Goal: Task Accomplishment & Management: Manage account settings

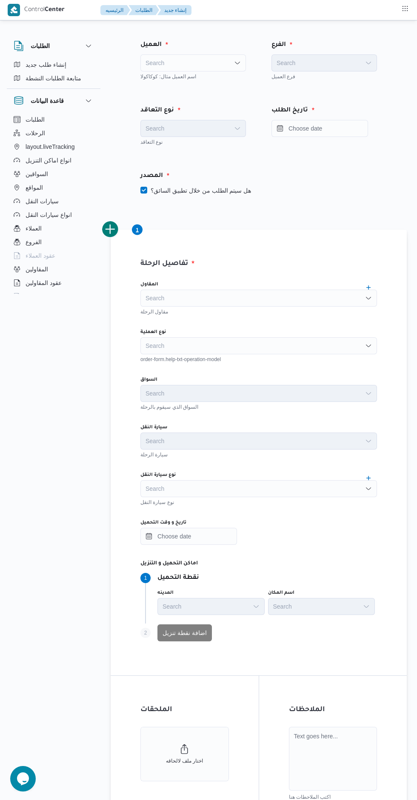
click at [158, 58] on div "Search" at bounding box center [192, 62] width 105 height 17
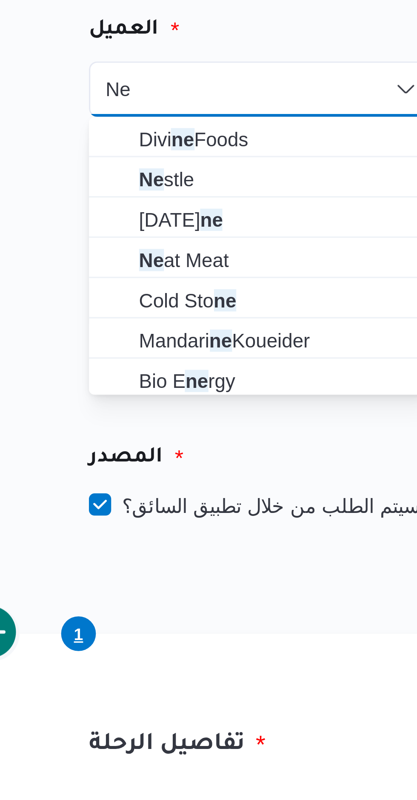
type input "Ne"
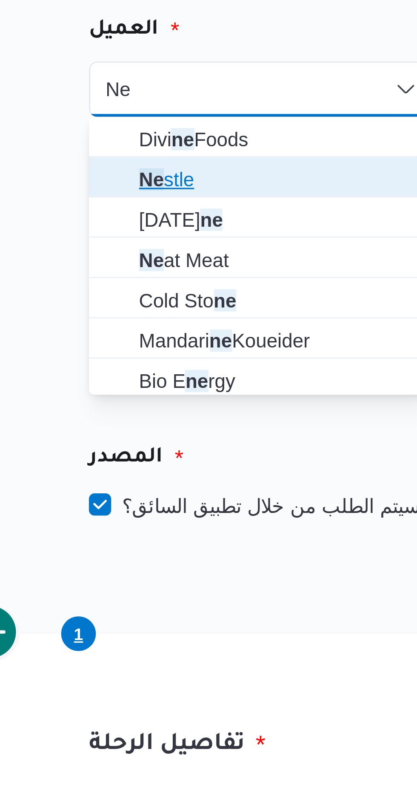
click at [153, 91] on span "Ne stle" at bounding box center [193, 91] width 99 height 14
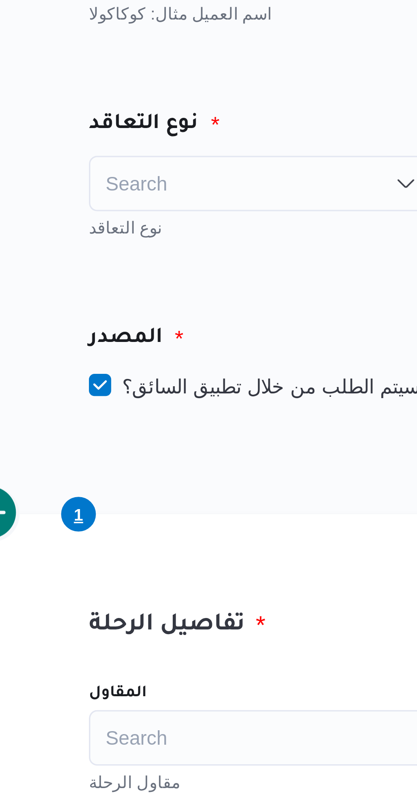
click at [156, 133] on div "Search" at bounding box center [192, 128] width 105 height 17
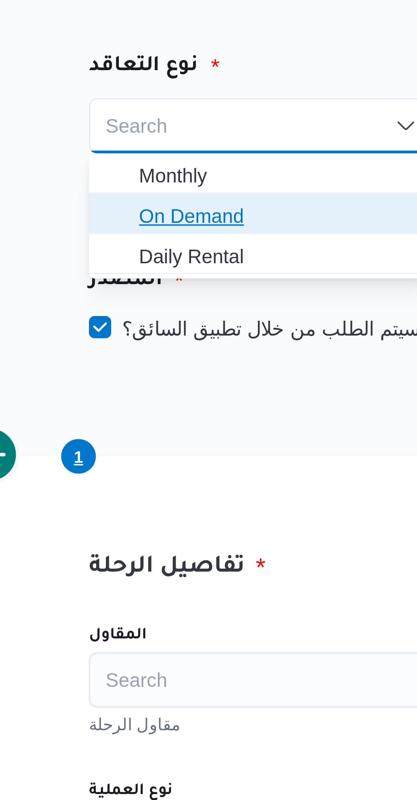
click at [157, 158] on span "On Demand" at bounding box center [198, 156] width 85 height 10
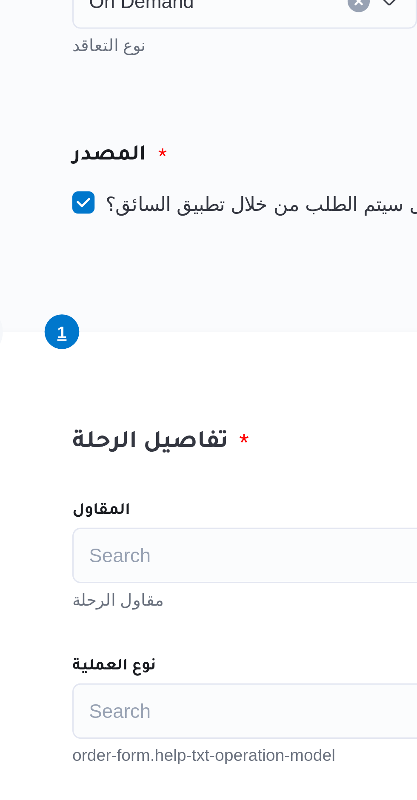
click at [158, 194] on label "هل سيتم الطلب من خلال تطبيق السائق؟" at bounding box center [195, 190] width 111 height 10
checkbox input "false"
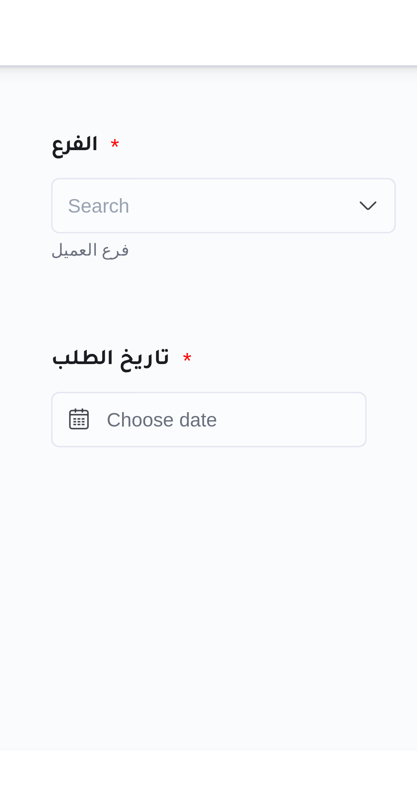
click at [293, 66] on div "Search" at bounding box center [323, 62] width 105 height 17
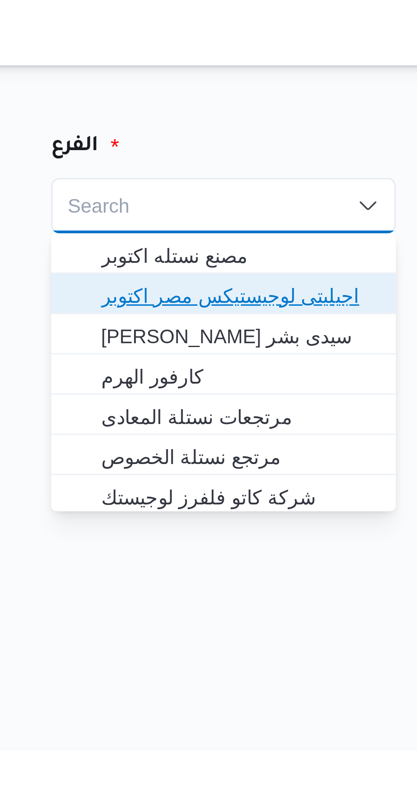
click at [295, 94] on span "اجيليتى لوجيستيكس مصر اكتوبر" at bounding box center [329, 91] width 85 height 10
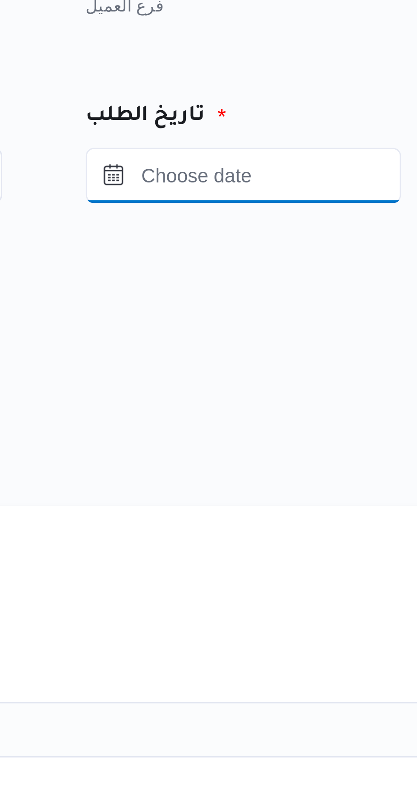
click at [349, 129] on input "Press the down key to open a popover containing a calendar." at bounding box center [363, 128] width 97 height 17
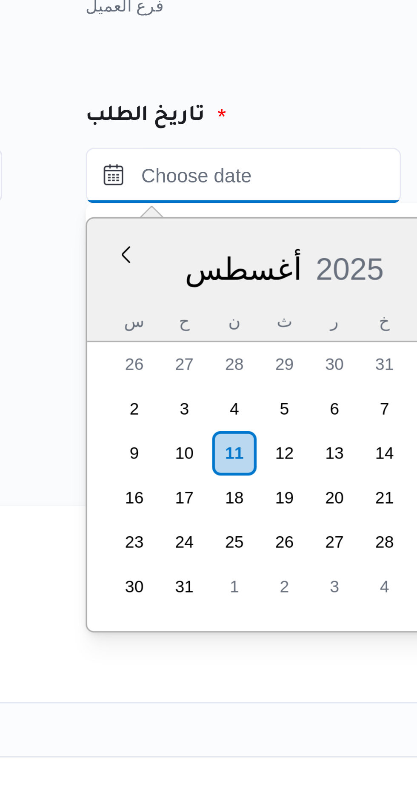
scroll to position [186, 0]
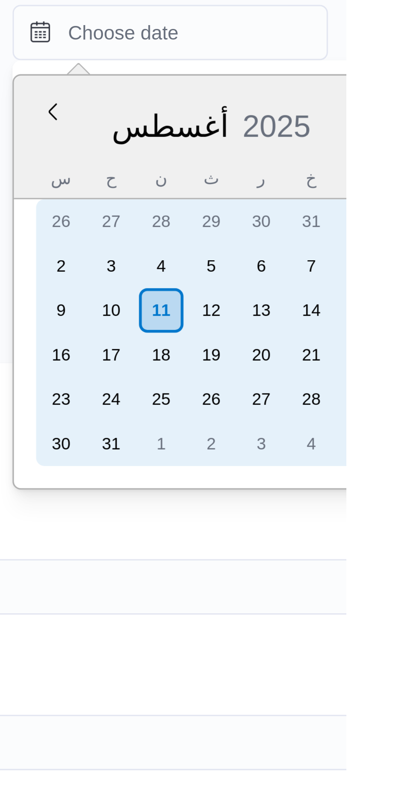
click at [361, 215] on div "11" at bounding box center [360, 214] width 14 height 14
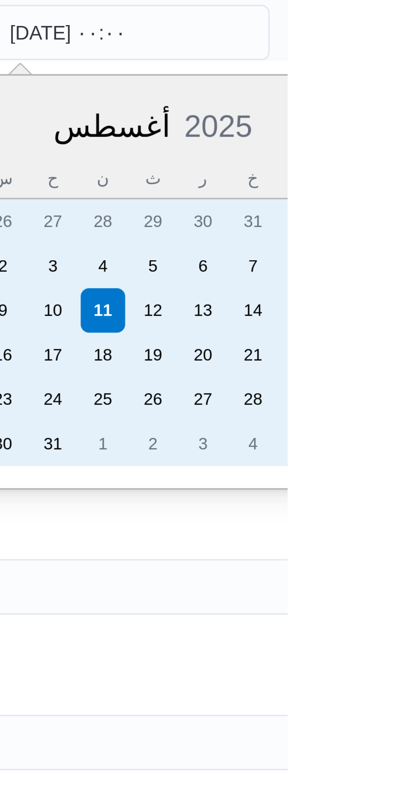
scroll to position [0, 0]
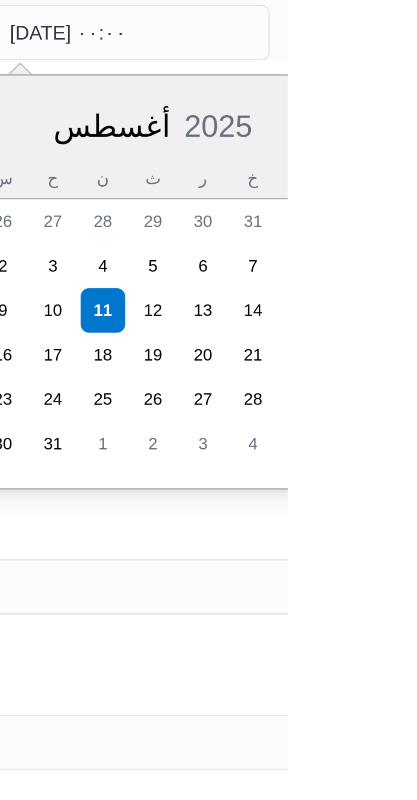
type input "١١/٠٨/٢٠٢٥ ٠١:٠٠"
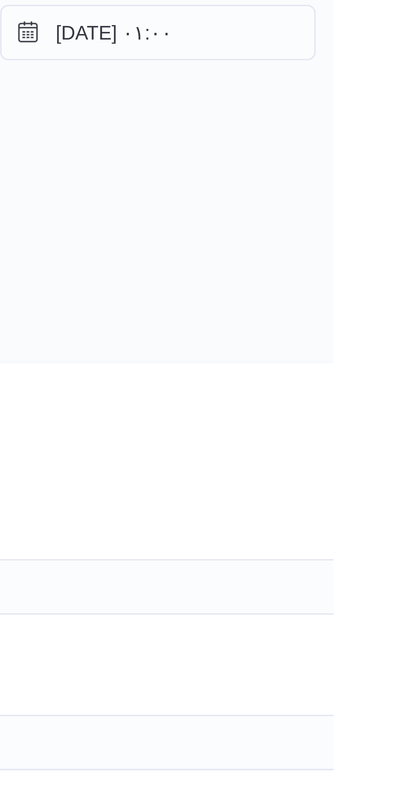
click at [349, 184] on div "المصدر" at bounding box center [301, 176] width 333 height 20
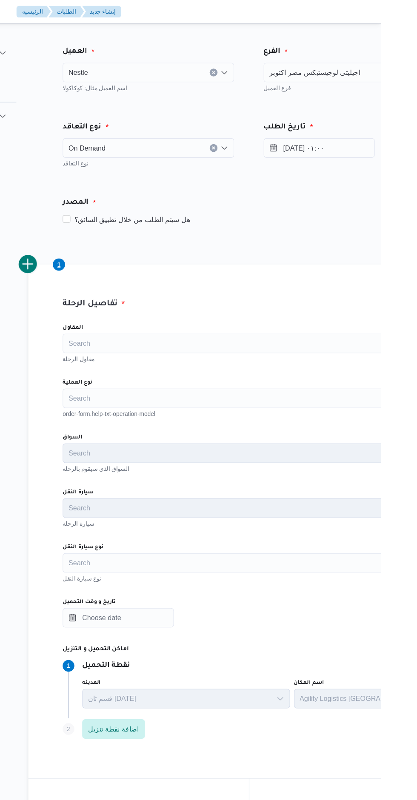
click at [159, 330] on label "نوع العملية" at bounding box center [153, 332] width 26 height 7
click at [146, 341] on input "نوع العملية" at bounding box center [145, 346] width 1 height 10
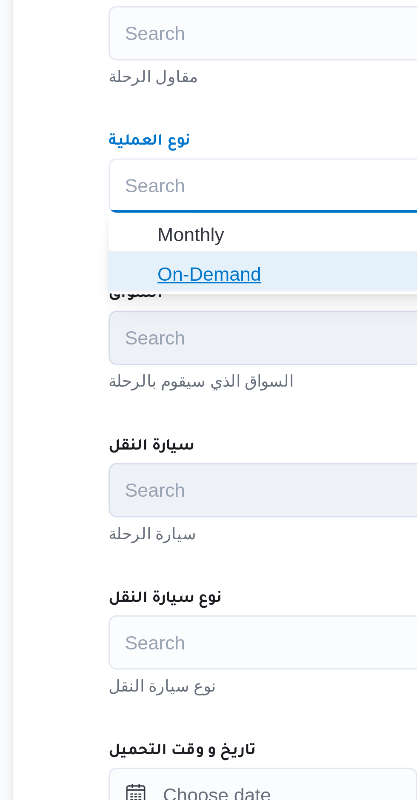
click at [149, 371] on icon "button" at bounding box center [148, 373] width 7 height 7
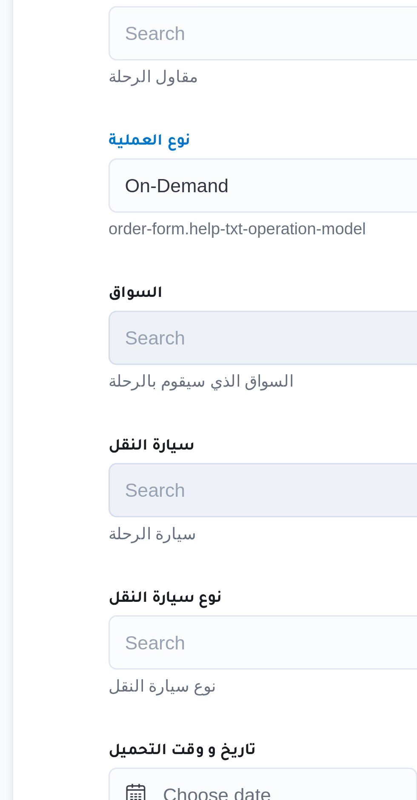
click at [146, 301] on input "المقاول" at bounding box center [145, 298] width 1 height 10
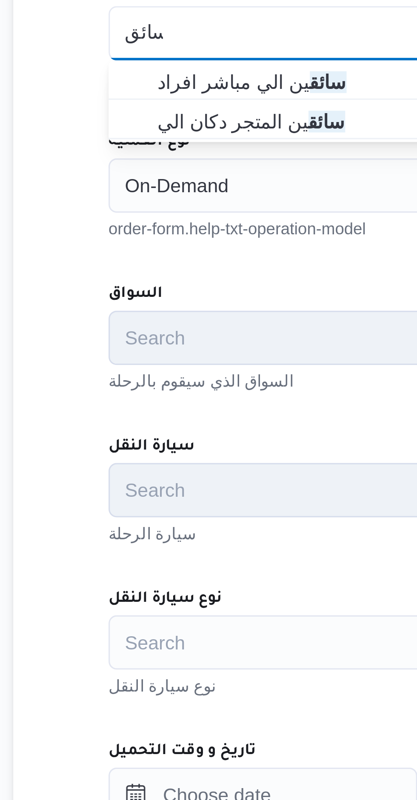
type input "سائق"
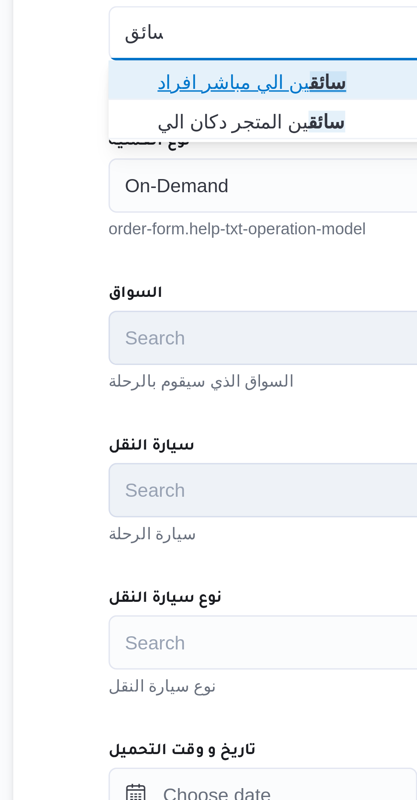
click at [152, 314] on icon "button" at bounding box center [148, 313] width 7 height 7
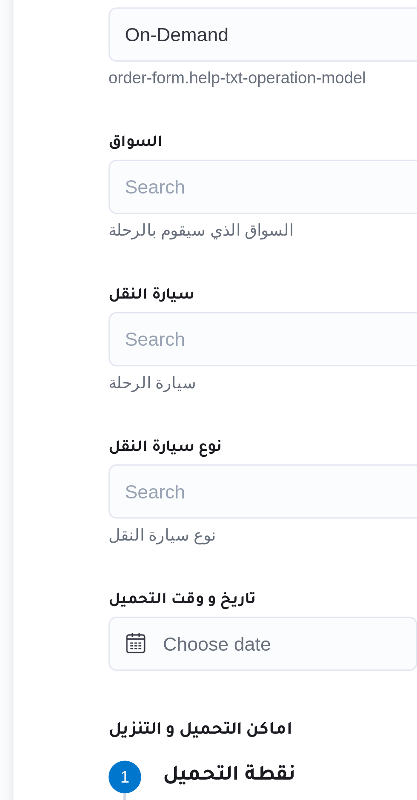
click at [158, 394] on div "Search" at bounding box center [301, 393] width 323 height 17
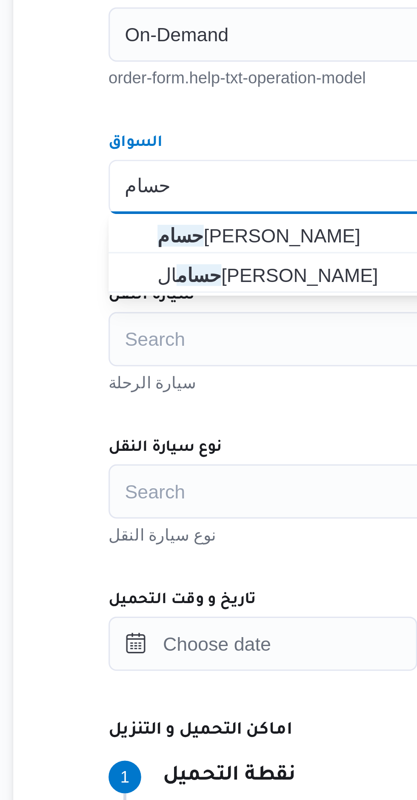
type input "حسام"
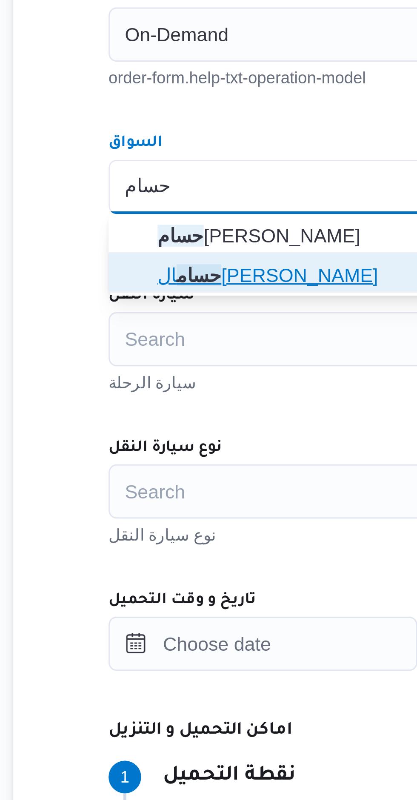
click at [150, 423] on icon "button" at bounding box center [148, 421] width 7 height 7
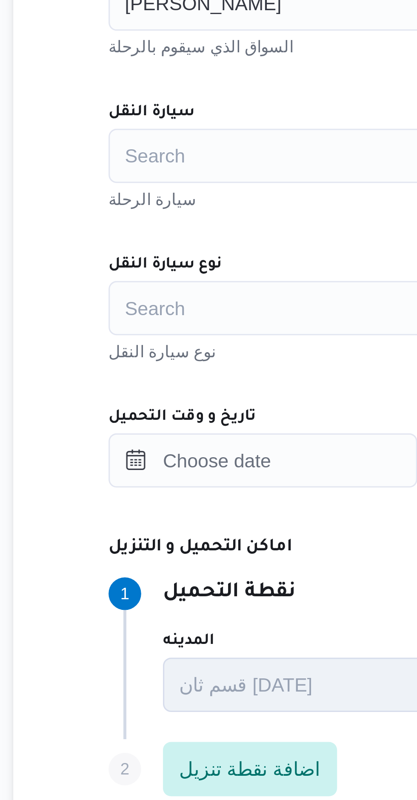
click at [146, 444] on input "سيارة النقل" at bounding box center [145, 441] width 1 height 10
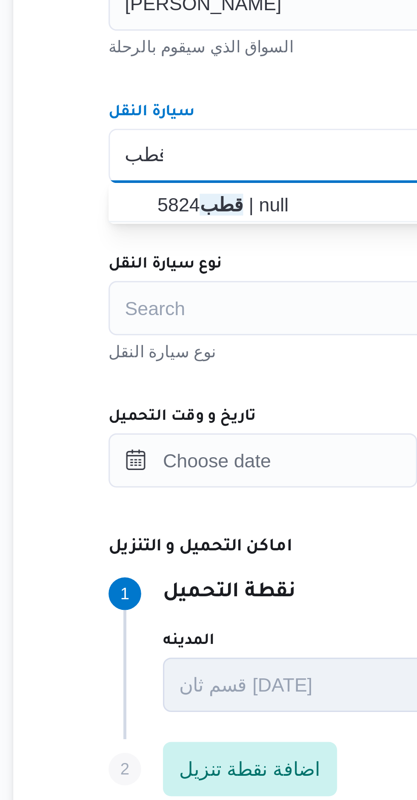
type input "قطب"
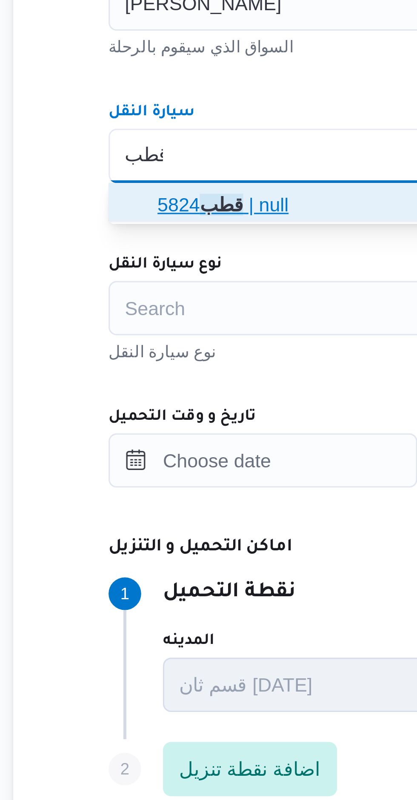
click at [157, 455] on span "قطب 5824 | null" at bounding box center [307, 456] width 303 height 10
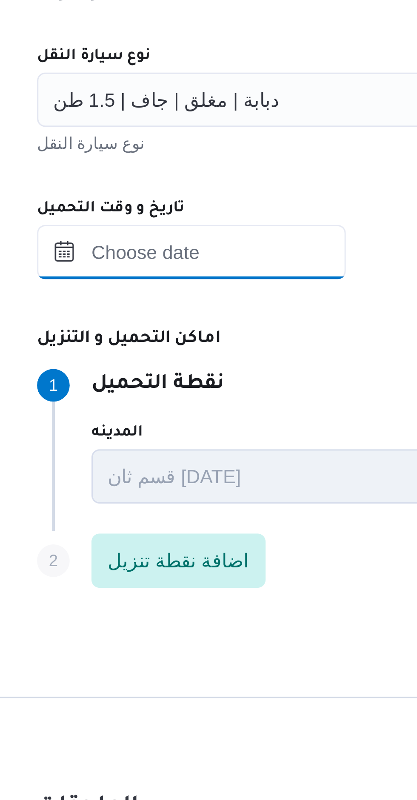
click at [179, 538] on input "تاريخ و وقت التحميل" at bounding box center [188, 536] width 97 height 17
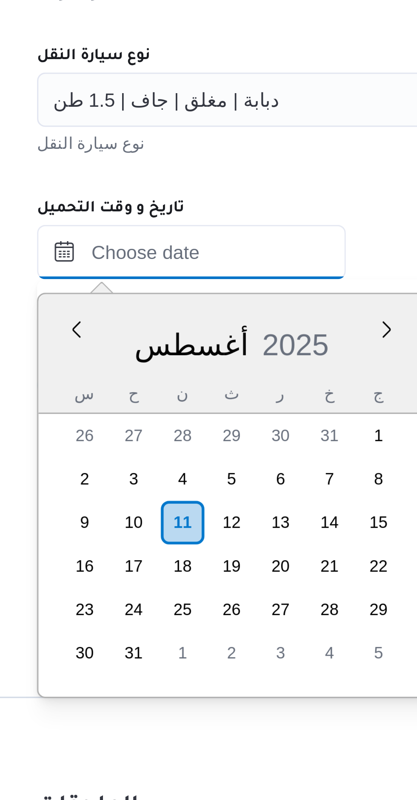
scroll to position [186, 0]
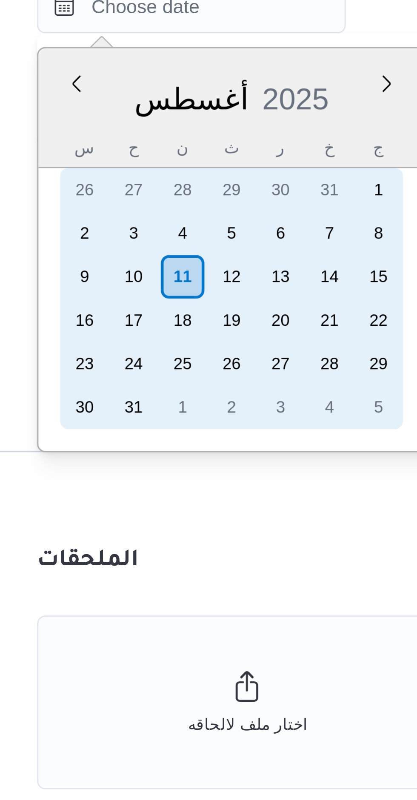
click at [182, 621] on div "11" at bounding box center [186, 621] width 14 height 14
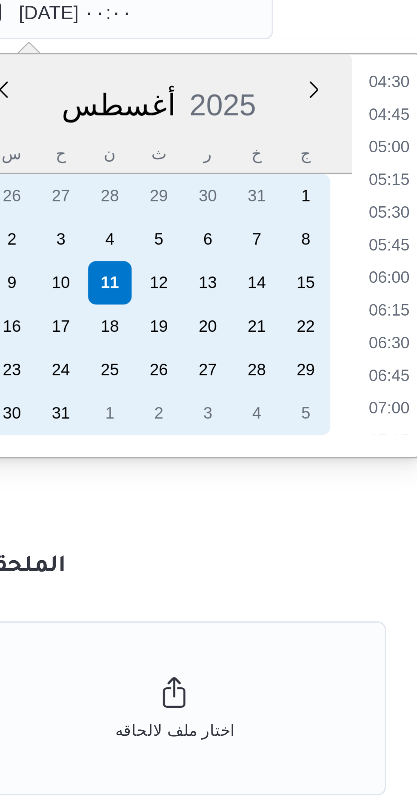
scroll to position [0, 0]
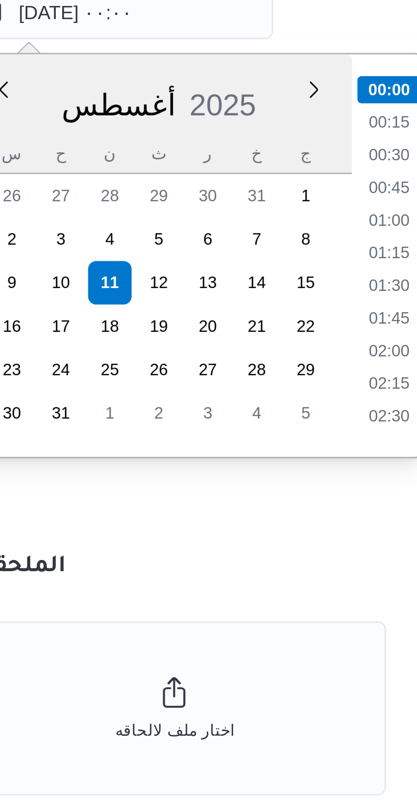
click at [268, 601] on li "01:00" at bounding box center [273, 601] width 20 height 9
type input "١١/٠٨/٢٠٢٥ ٠١:٠٠"
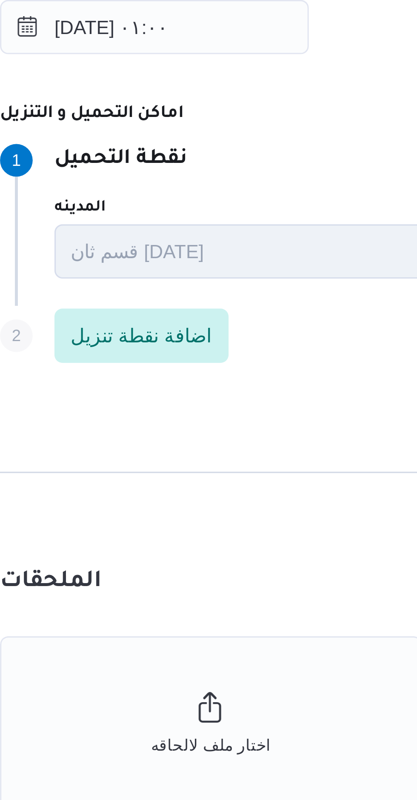
click at [199, 574] on p "نقطة التحميل" at bounding box center [178, 578] width 42 height 10
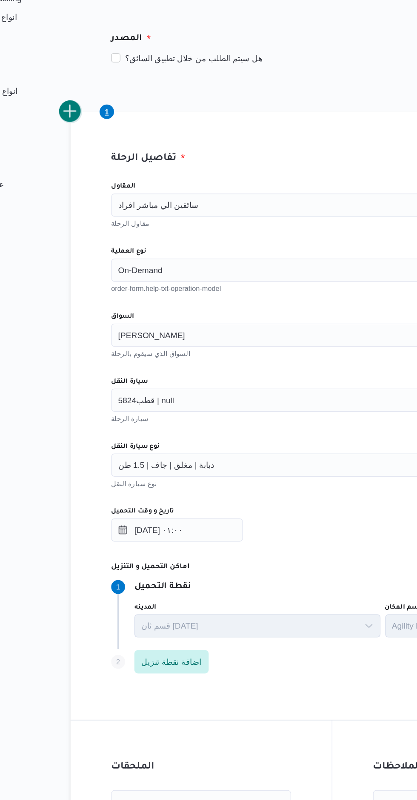
click at [111, 231] on button "add trip" at bounding box center [110, 229] width 17 height 17
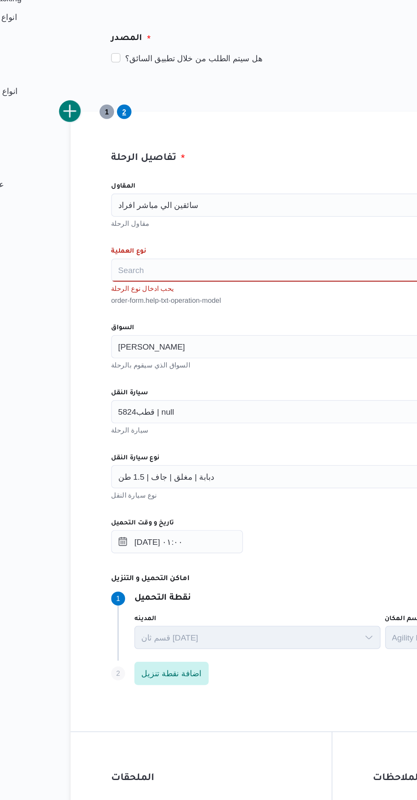
click at [209, 296] on div "سائقين الي مباشر افراد" at bounding box center [301, 298] width 323 height 17
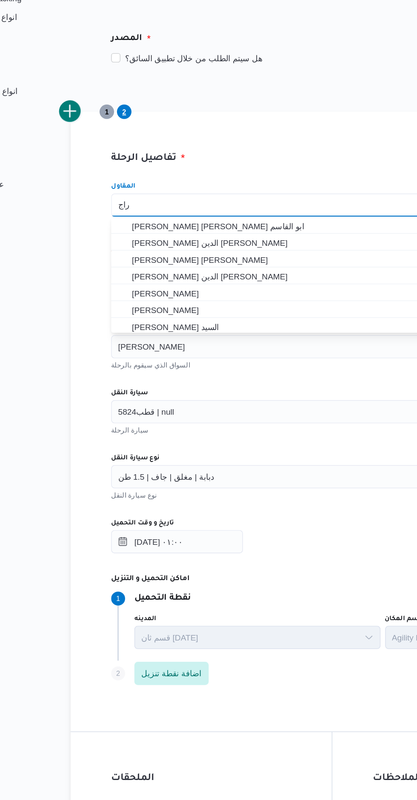
type input "راجخ"
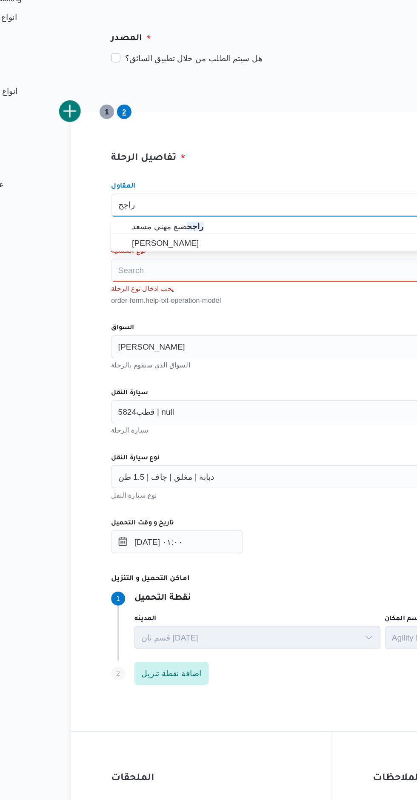
type input "راجح"
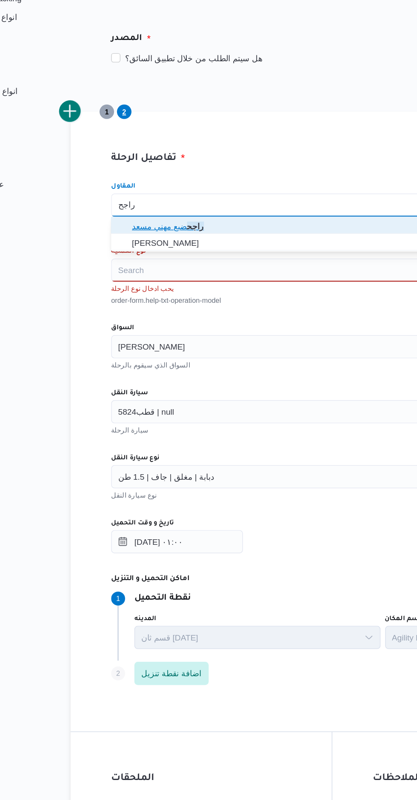
click at [165, 313] on span "راجح ضبع مهني مسعد" at bounding box center [307, 313] width 303 height 10
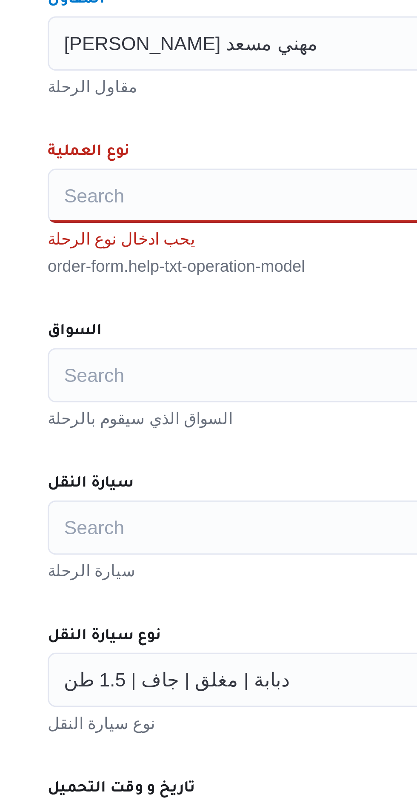
click at [160, 342] on div "Search" at bounding box center [301, 345] width 323 height 17
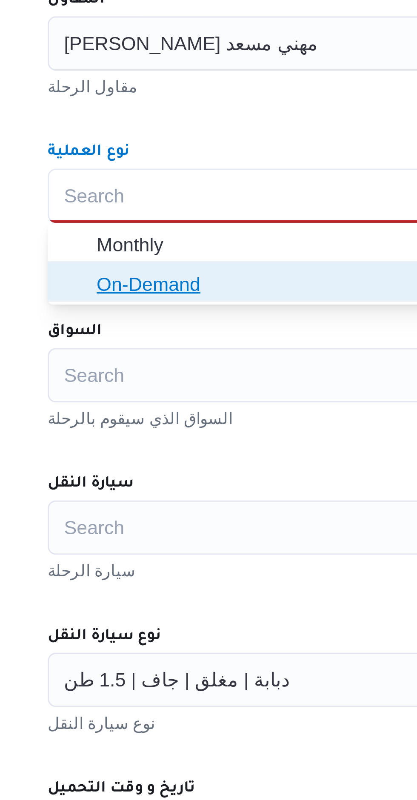
click at [153, 376] on span "On-Demand" at bounding box center [302, 374] width 316 height 14
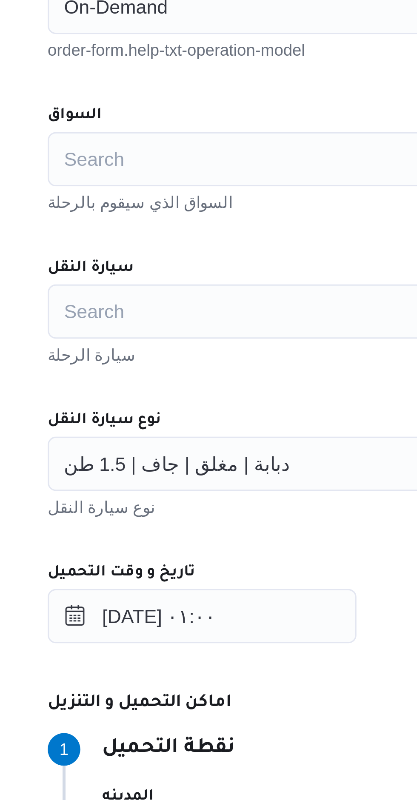
click at [159, 398] on div "Search" at bounding box center [301, 393] width 323 height 17
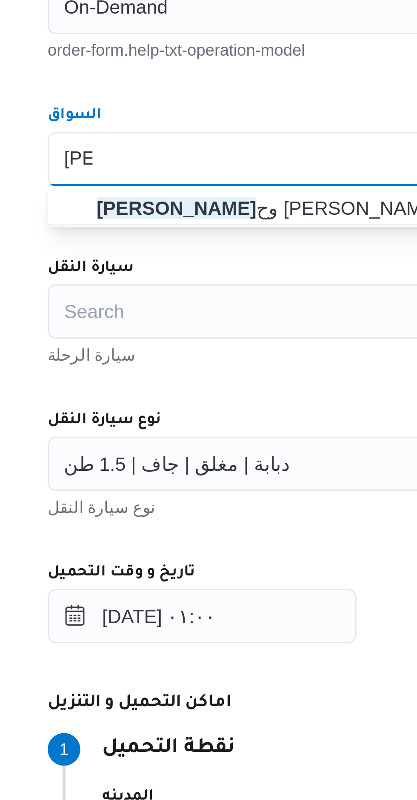
type input "ممد"
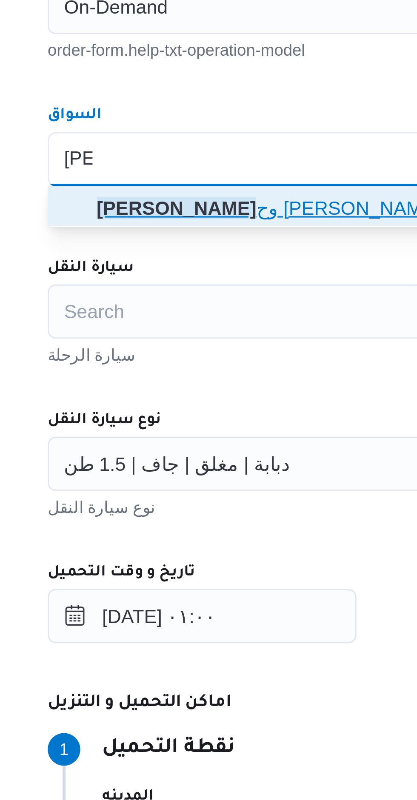
click at [159, 412] on span "ممد وح مصطفي ابراهيم حلمي" at bounding box center [307, 409] width 303 height 10
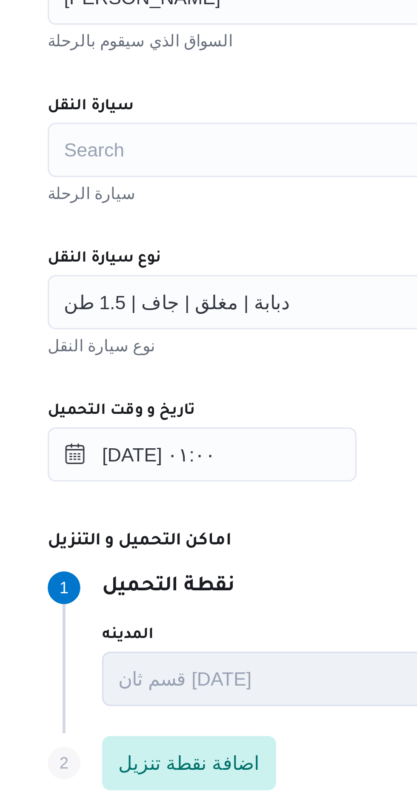
click at [158, 447] on div "Search" at bounding box center [301, 441] width 323 height 17
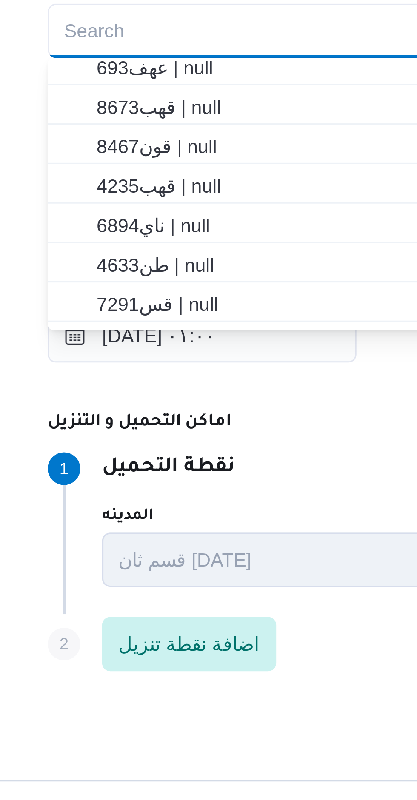
scroll to position [54, 0]
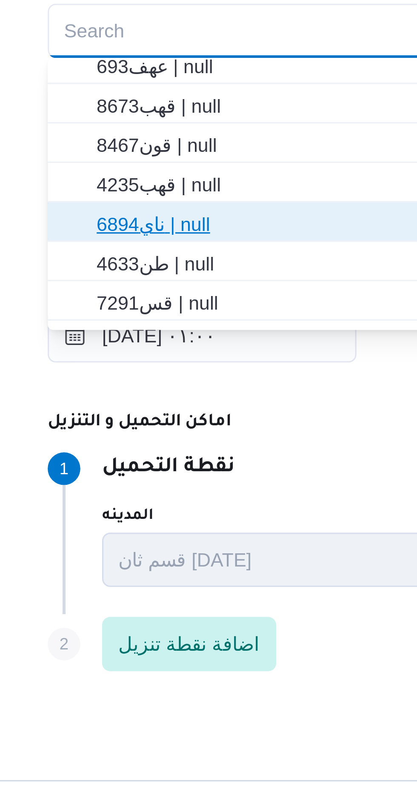
click at [155, 500] on span "ناي6894 | null" at bounding box center [302, 502] width 316 height 14
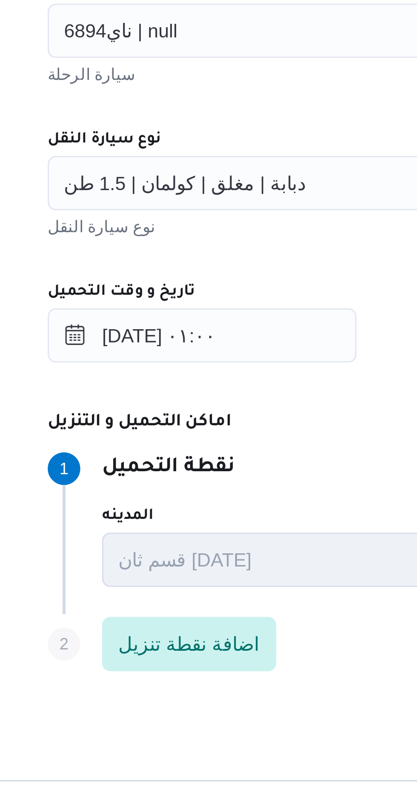
click at [183, 488] on span "دبابة | مغلق | كولمان | 1.5 طن" at bounding box center [183, 488] width 76 height 9
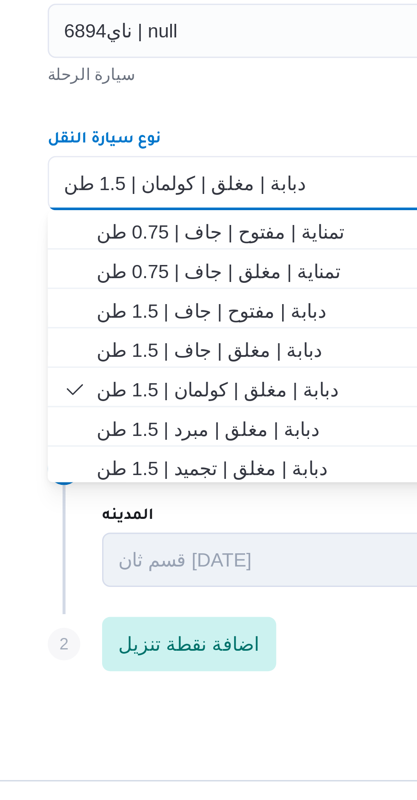
click at [174, 487] on span "دبابة | مغلق | كولمان | 1.5 طن" at bounding box center [183, 488] width 76 height 9
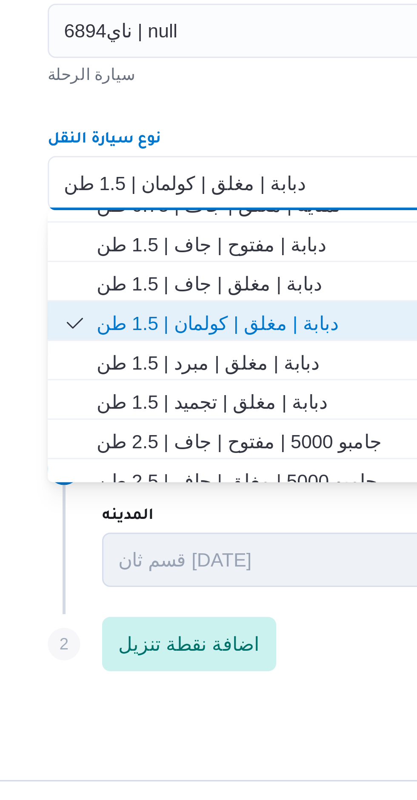
scroll to position [23, 0]
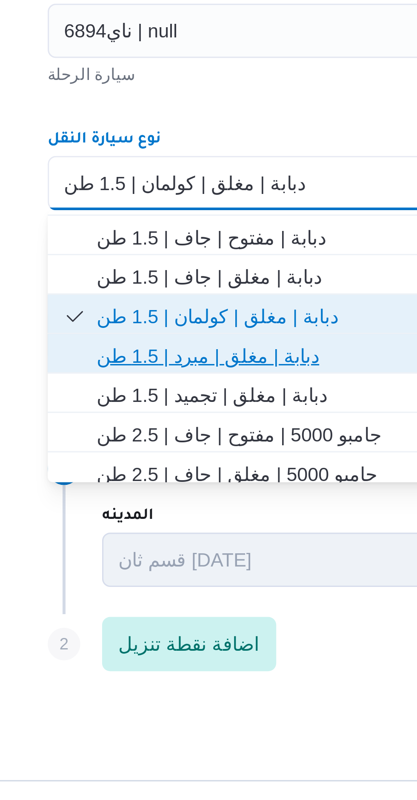
click at [169, 543] on span "دبابة | مغلق | مبرد | 1.5 طن" at bounding box center [307, 543] width 303 height 10
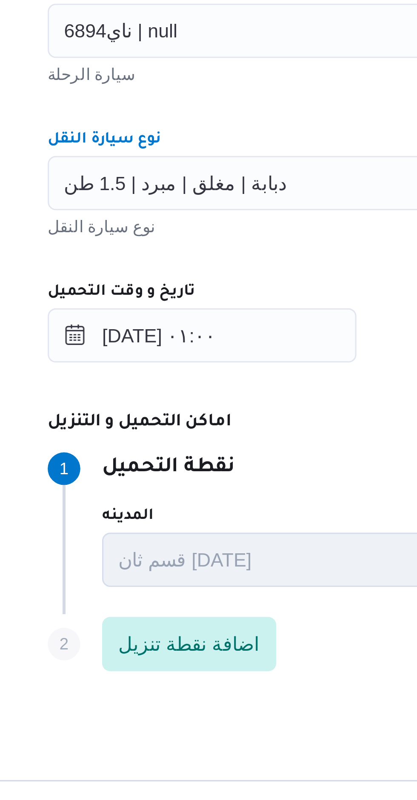
click at [180, 466] on div "المقاول راجح ضبع مهني مسعد مقاول الرحلة نوع العملية On-Demand order-form.help-t…" at bounding box center [302, 463] width 337 height 378
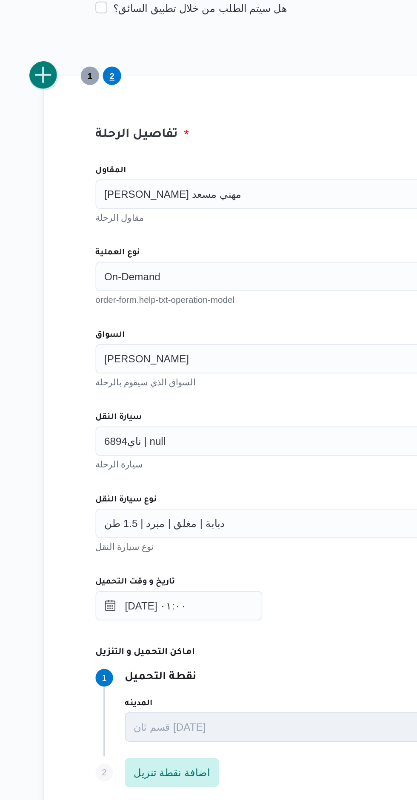
click at [109, 230] on button "add trip" at bounding box center [110, 229] width 17 height 17
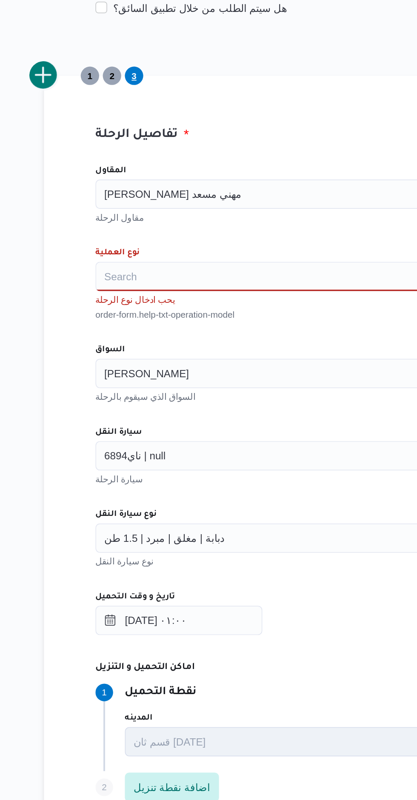
click at [162, 340] on div "Search" at bounding box center [301, 345] width 323 height 17
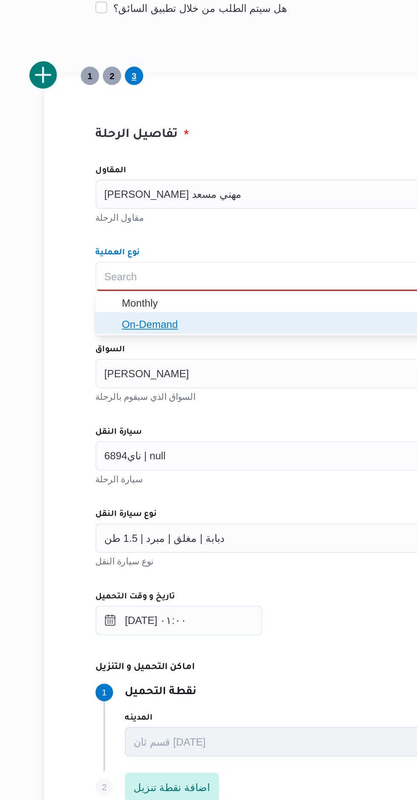
click at [151, 373] on icon "button" at bounding box center [148, 373] width 7 height 7
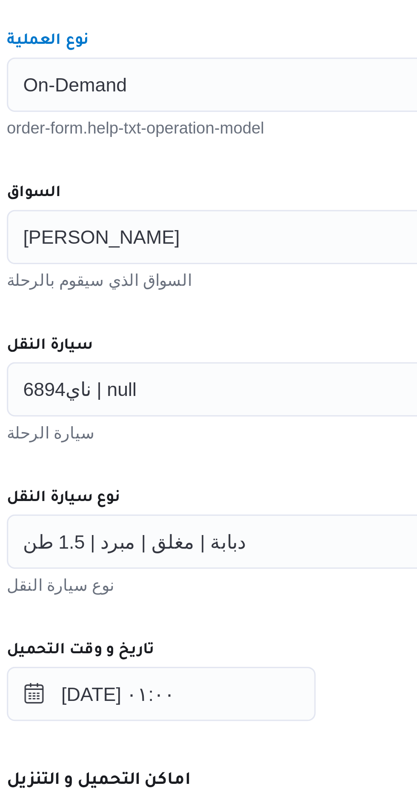
click at [217, 398] on div "[PERSON_NAME]" at bounding box center [301, 393] width 323 height 17
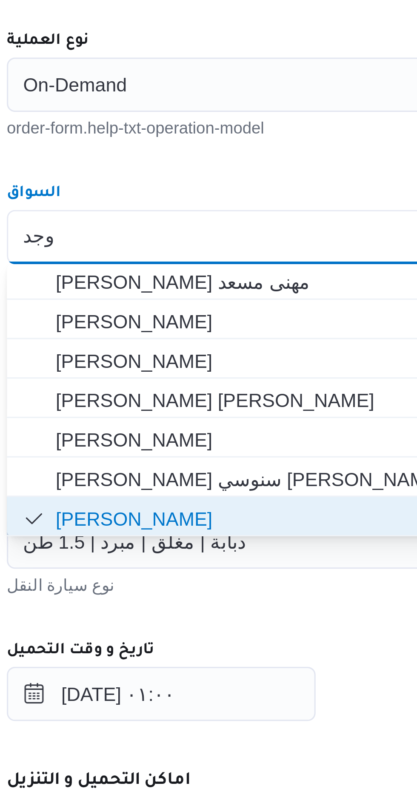
scroll to position [0, 0]
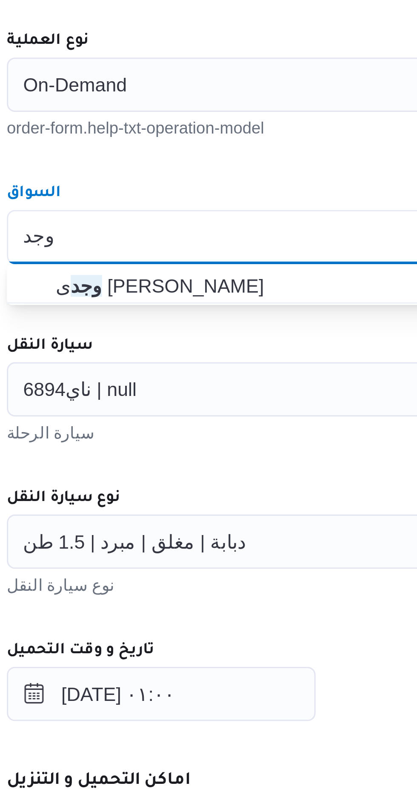
type input "وجد"
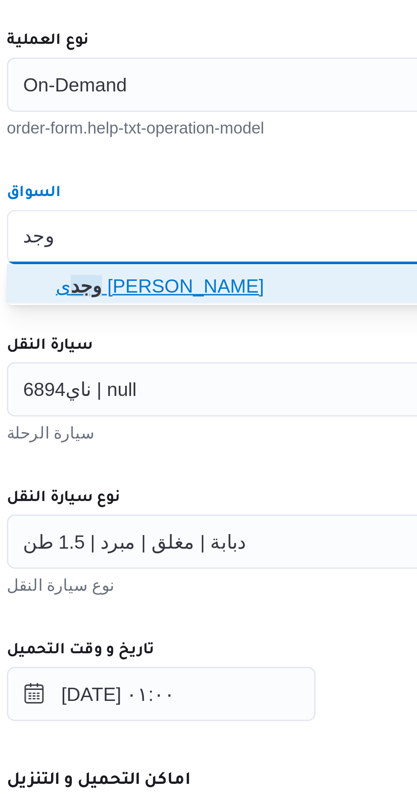
click at [163, 407] on span "وجد ى كريمان محمد محمد حسن" at bounding box center [307, 409] width 303 height 10
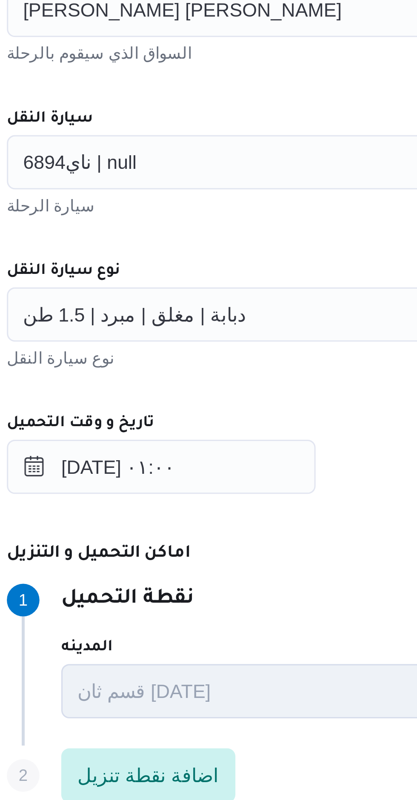
click at [177, 424] on div "سيارة النقل" at bounding box center [301, 427] width 323 height 7
click at [176, 442] on span "ناي6894 | null" at bounding box center [162, 440] width 35 height 9
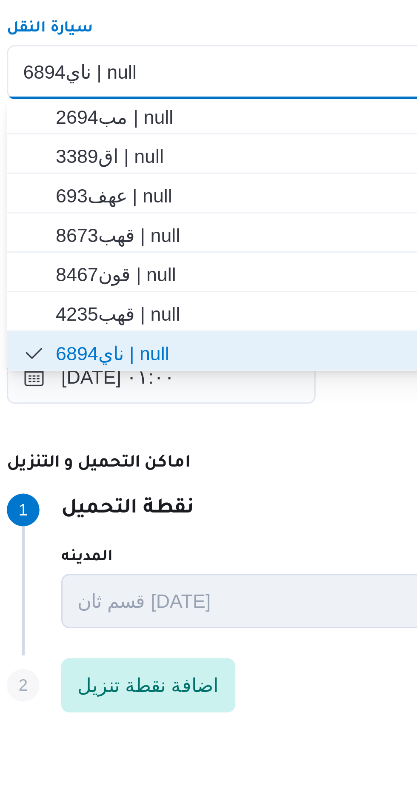
scroll to position [162, 0]
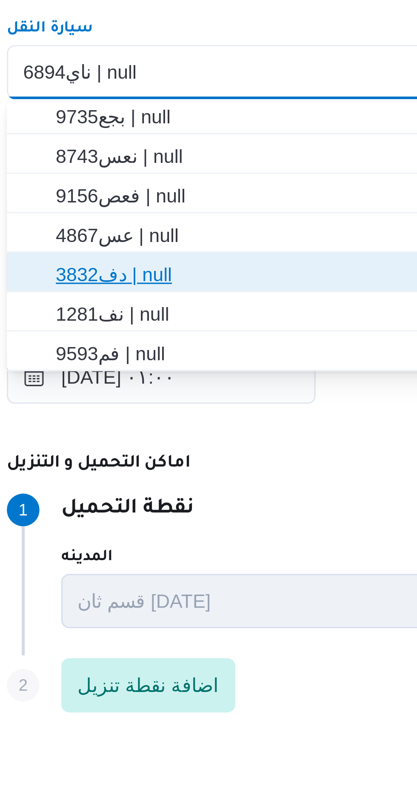
click at [158, 506] on span "دف3832 | null" at bounding box center [307, 504] width 303 height 10
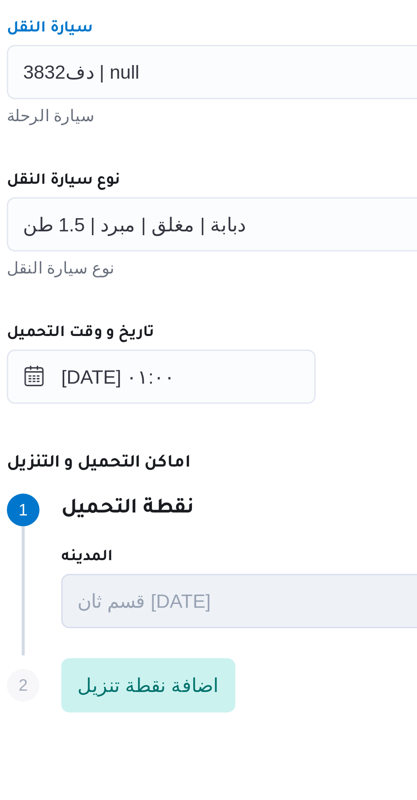
click at [194, 459] on div "المقاول راجح ضبع مهني مسعد مقاول الرحلة نوع العملية On-Demand order-form.help-t…" at bounding box center [302, 463] width 337 height 378
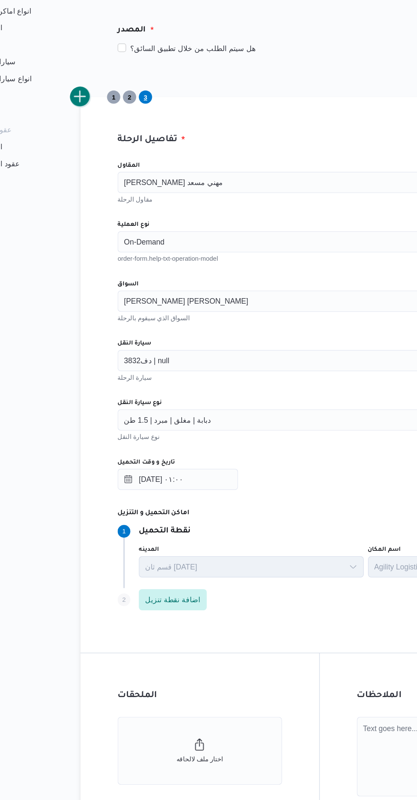
click at [113, 228] on button "add trip" at bounding box center [110, 229] width 17 height 17
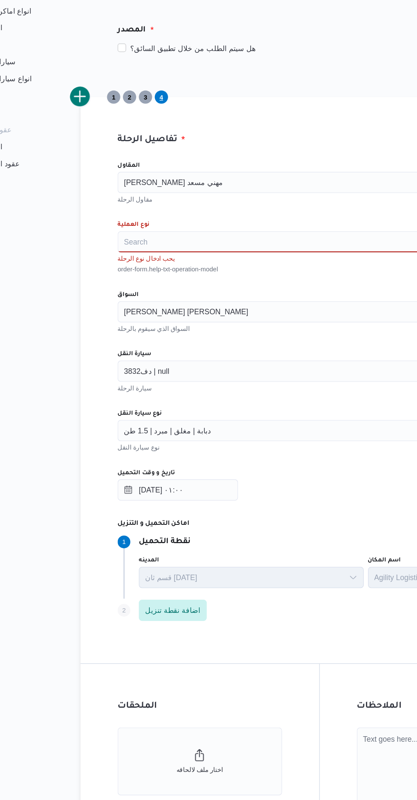
click at [158, 351] on div "Search" at bounding box center [301, 345] width 323 height 17
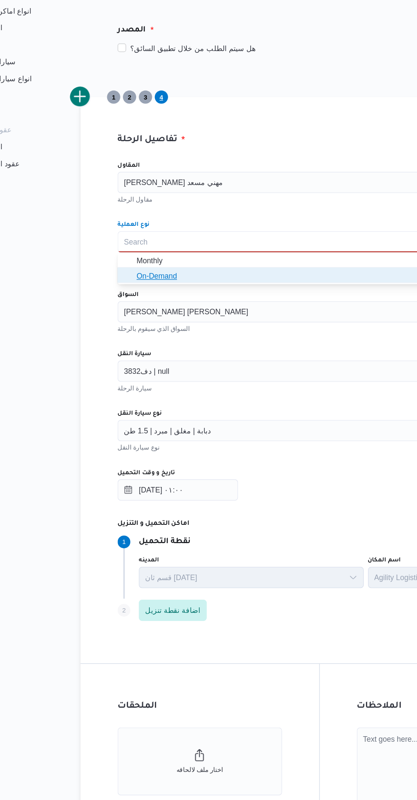
click at [149, 373] on icon "button" at bounding box center [148, 373] width 7 height 7
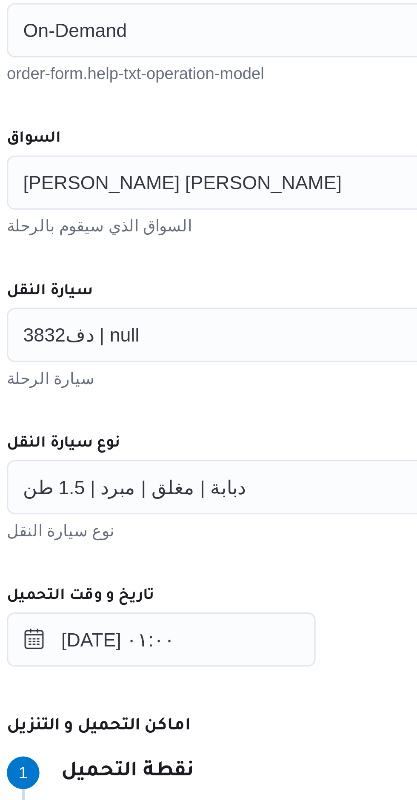
click at [187, 396] on span "[PERSON_NAME] [PERSON_NAME]" at bounding box center [195, 392] width 100 height 9
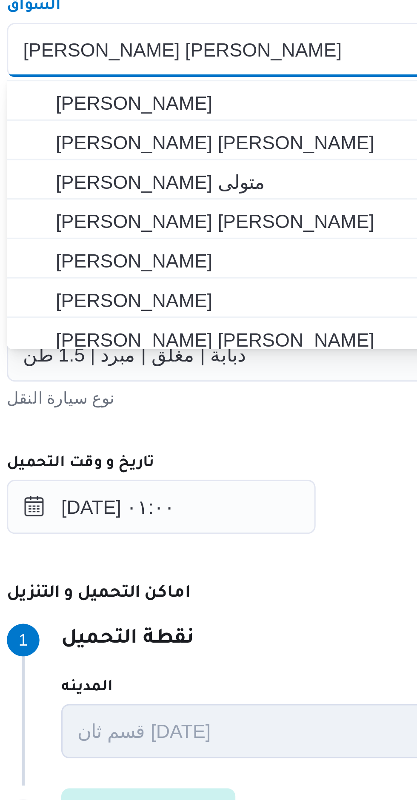
scroll to position [0, 0]
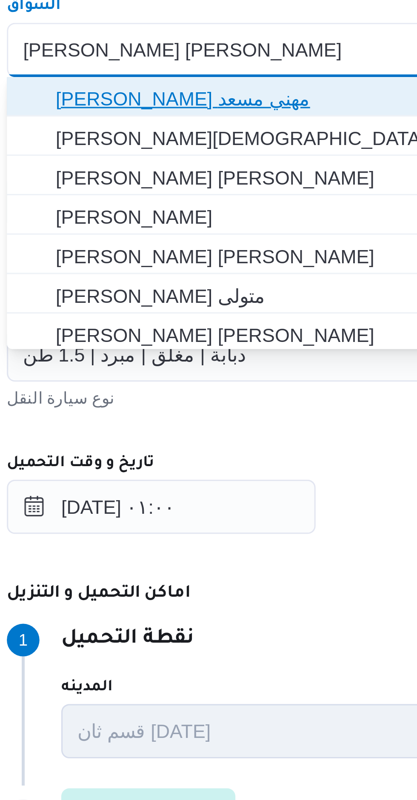
click at [165, 406] on span "[PERSON_NAME] مهني مسعد" at bounding box center [307, 409] width 303 height 10
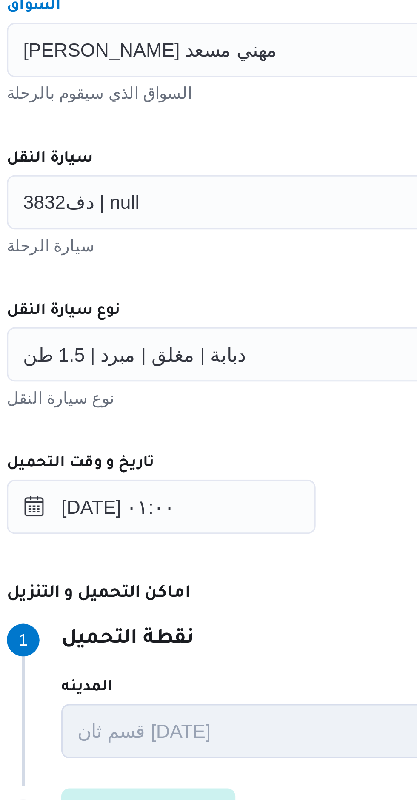
click at [185, 440] on input "سيارة النقل" at bounding box center [185, 441] width 1 height 10
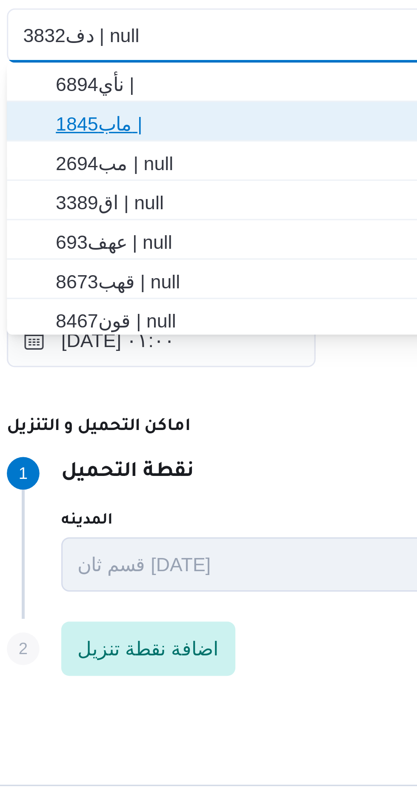
click at [159, 470] on span "ماب1845 |" at bounding box center [307, 469] width 303 height 10
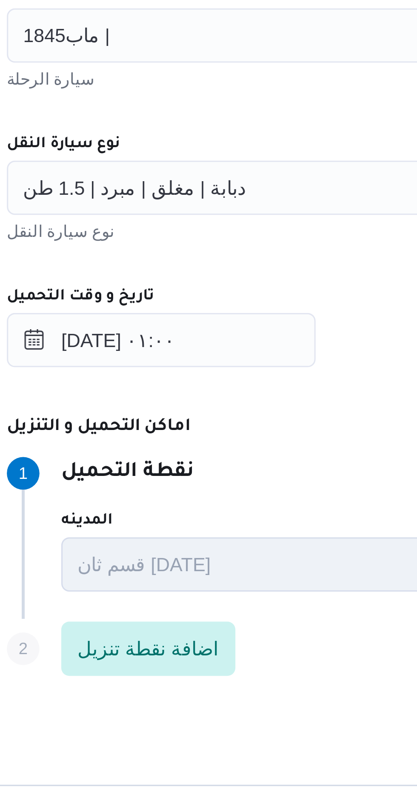
click at [191, 467] on div "المقاول راجح ضبع مهني مسعد مقاول الرحلة نوع العملية On-Demand order-form.help-t…" at bounding box center [302, 463] width 337 height 378
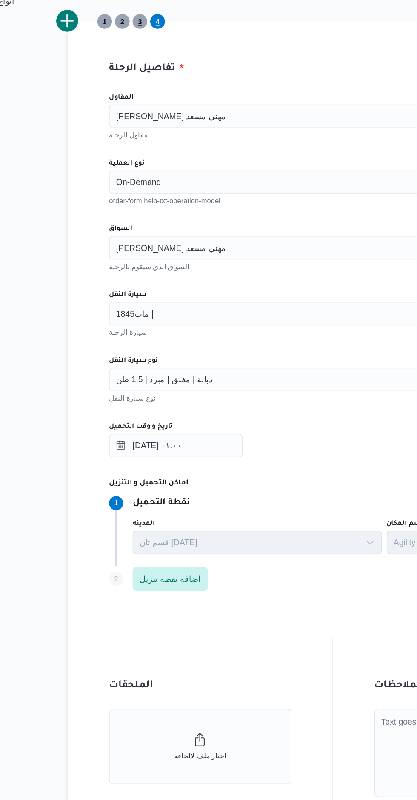
click at [160, 232] on span "3" at bounding box center [162, 230] width 11 height 11
click at [175, 229] on span "4" at bounding box center [175, 230] width 3 height 10
click at [150, 232] on span "2" at bounding box center [149, 230] width 3 height 10
click at [175, 232] on span "4" at bounding box center [175, 230] width 3 height 10
click at [113, 235] on button "add trip" at bounding box center [110, 229] width 17 height 17
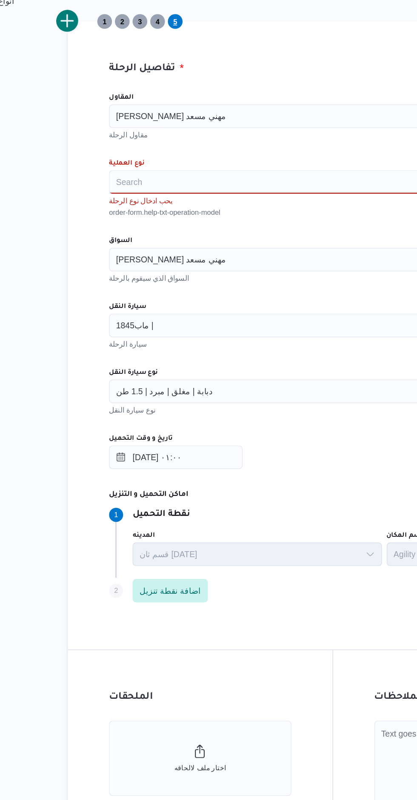
click at [228, 301] on input "المقاول" at bounding box center [228, 298] width 1 height 10
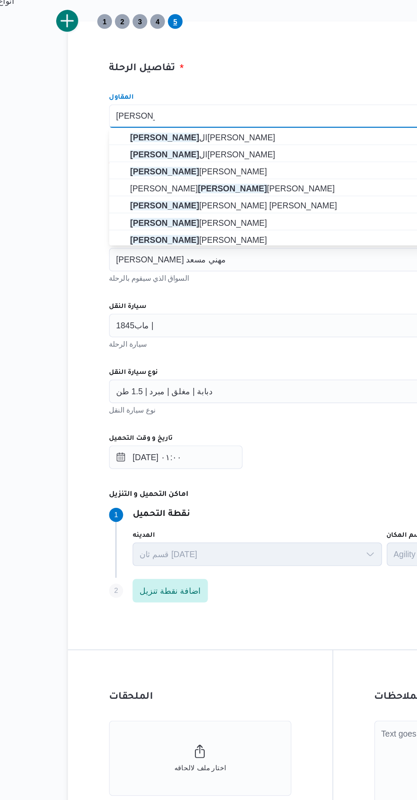
type input "محمد صلاح"
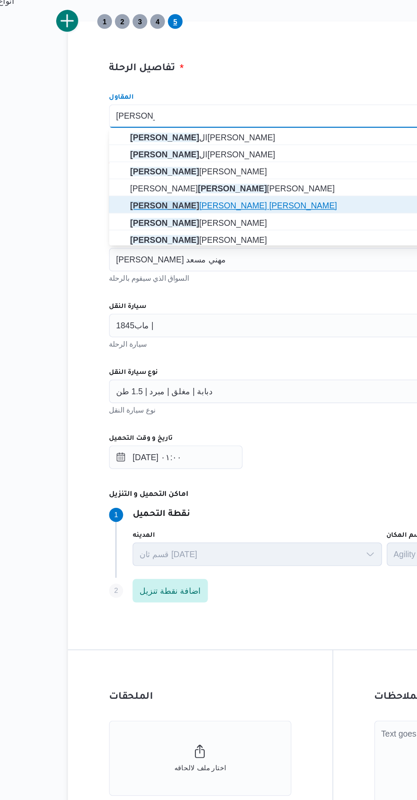
click at [159, 366] on span "محمد صلاح عبد الهادى عبد الحميد" at bounding box center [307, 363] width 303 height 10
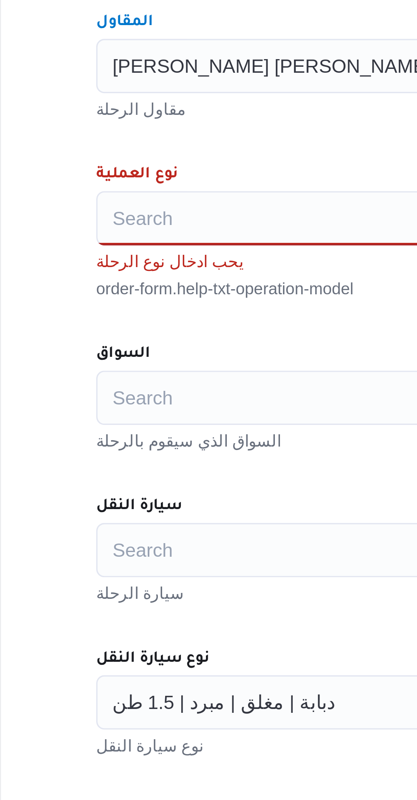
click at [157, 348] on div "Search" at bounding box center [301, 345] width 323 height 17
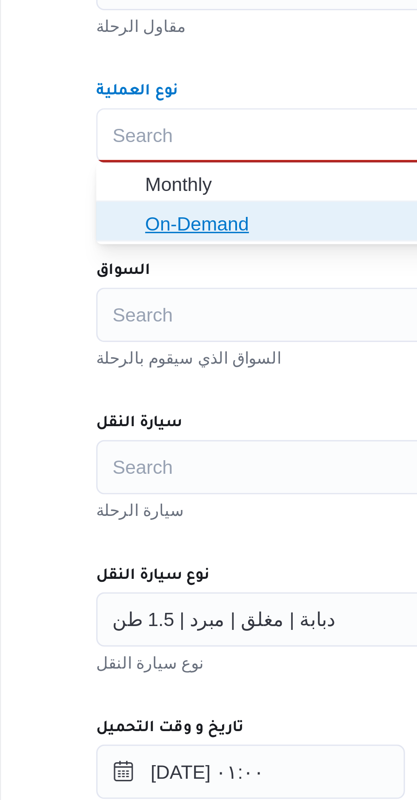
click at [153, 369] on span "On-Demand" at bounding box center [302, 374] width 316 height 14
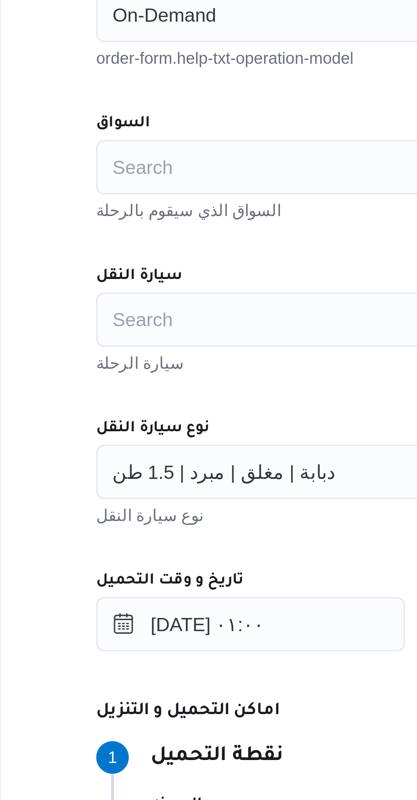
click at [154, 397] on div "Search" at bounding box center [301, 393] width 323 height 17
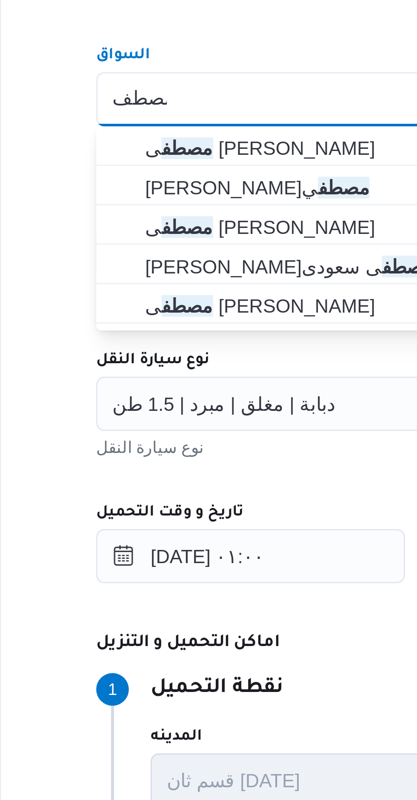
type input "مصطف"
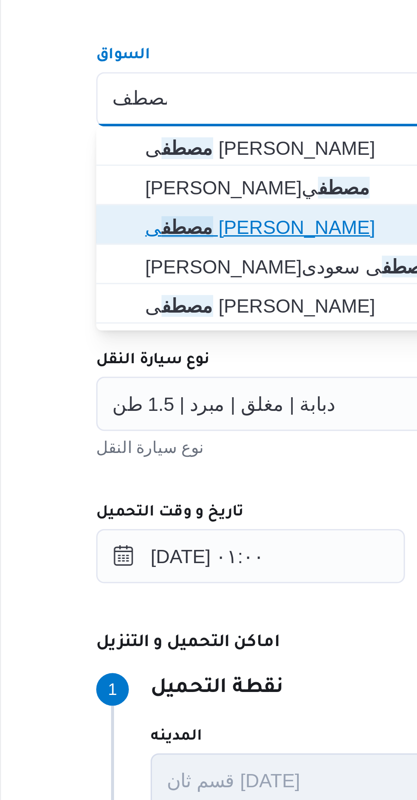
click at [155, 436] on span "مصطف ى احمد عبدربه ابراهيم" at bounding box center [302, 434] width 316 height 14
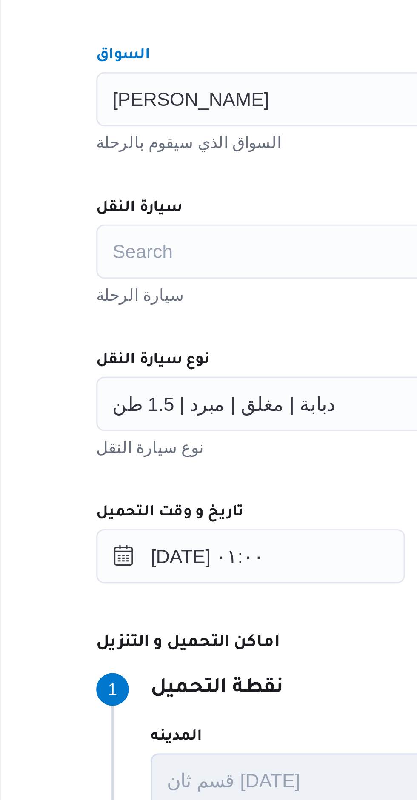
click at [156, 448] on div "Search" at bounding box center [301, 441] width 323 height 17
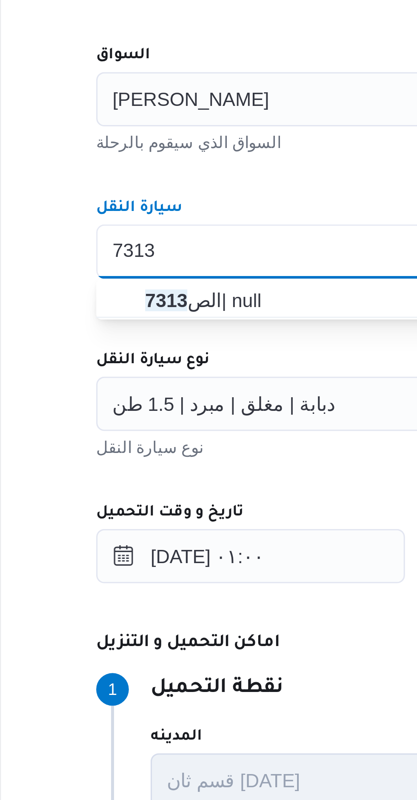
type input "7313"
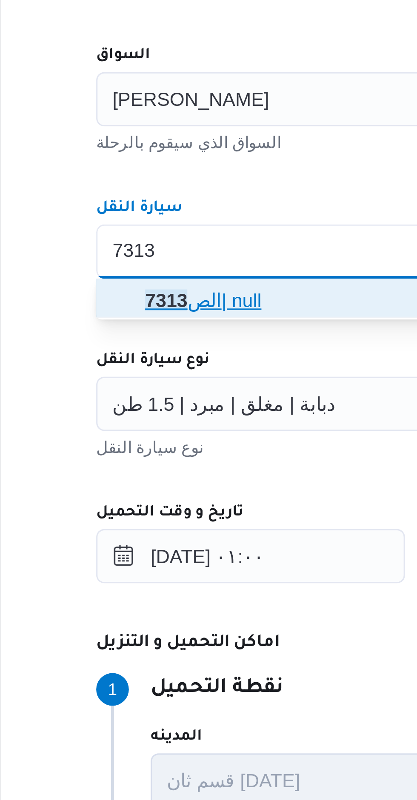
click at [151, 461] on span "الص 7313 | null" at bounding box center [302, 457] width 316 height 14
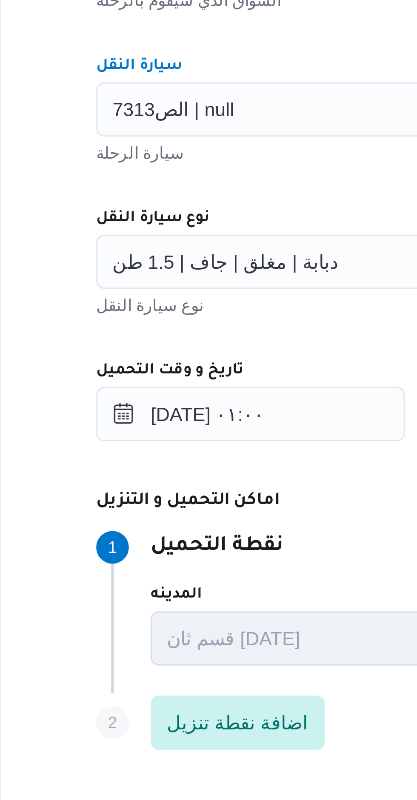
click at [186, 464] on div "المقاول محمد صلاح عبد الهادى عبد الحميد مقاول الرحلة نوع العملية On-Demand orde…" at bounding box center [302, 463] width 337 height 378
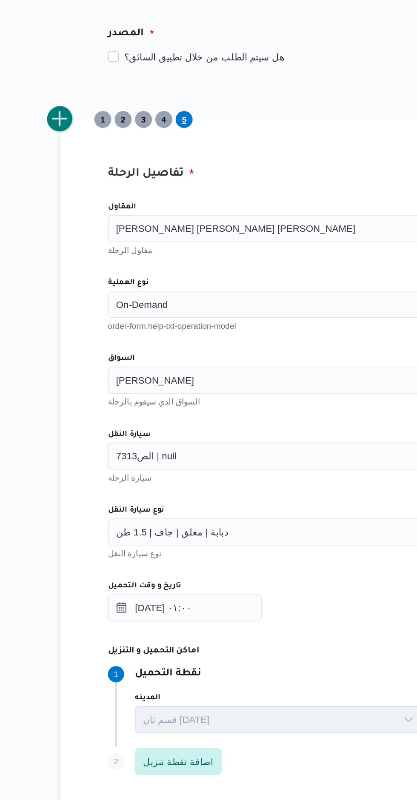
click at [114, 231] on button "add trip" at bounding box center [110, 229] width 17 height 17
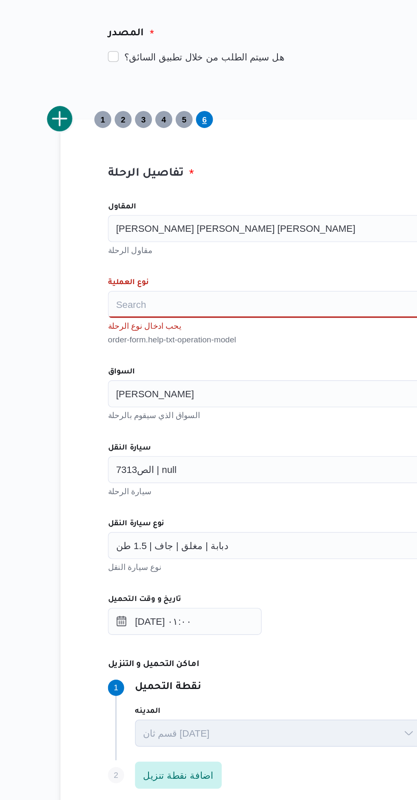
click at [157, 347] on div "Search" at bounding box center [301, 345] width 323 height 17
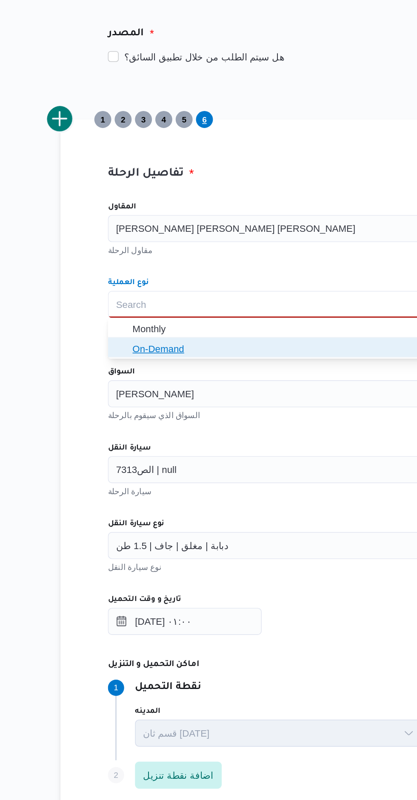
click at [149, 373] on icon "button" at bounding box center [148, 373] width 7 height 7
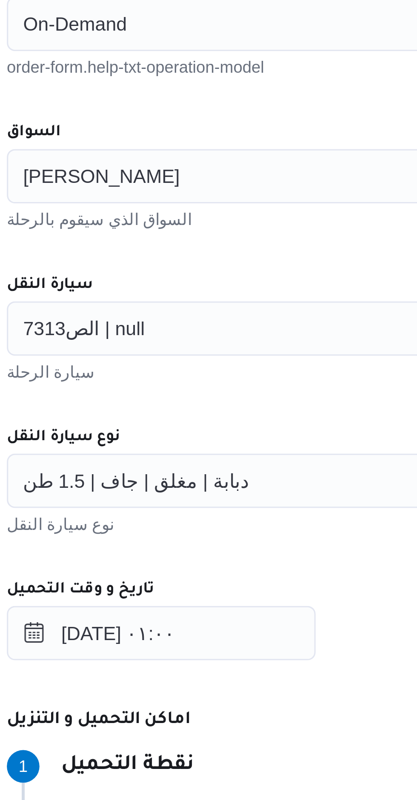
click at [199, 393] on input "السواق" at bounding box center [198, 393] width 1 height 10
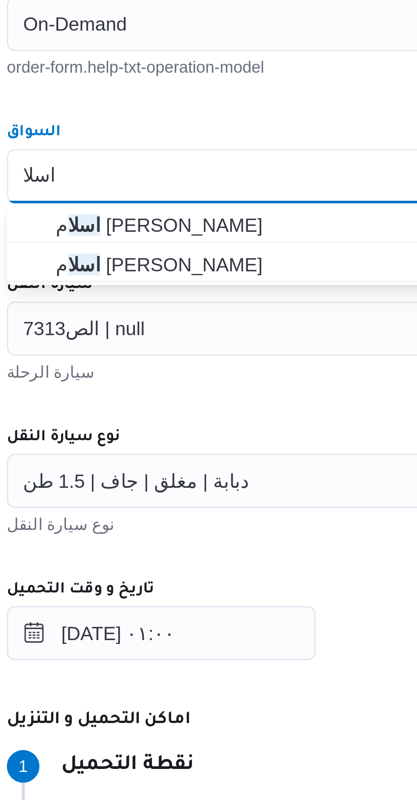
type input "اسلا"
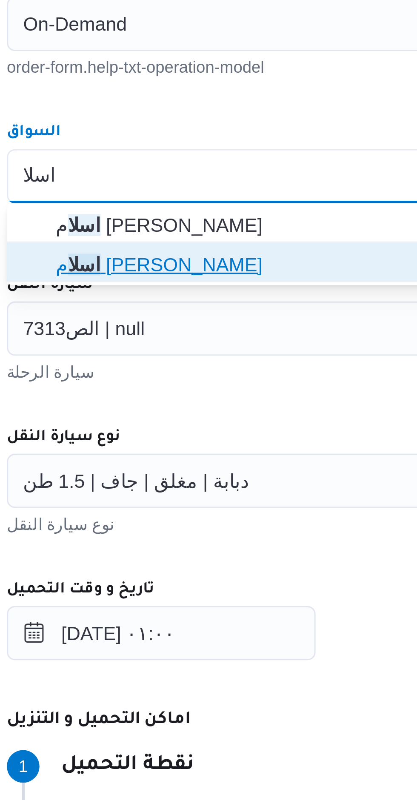
click at [162, 425] on span "اسلا م احمد محمود طه" at bounding box center [307, 421] width 303 height 10
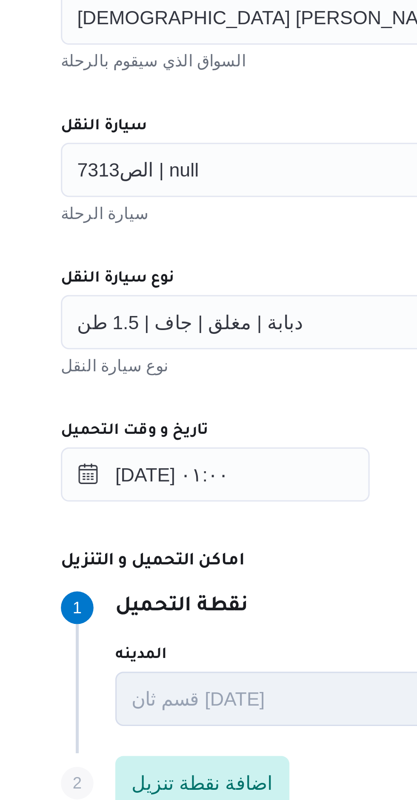
click at [162, 442] on span "الص7313 | null" at bounding box center [164, 440] width 38 height 9
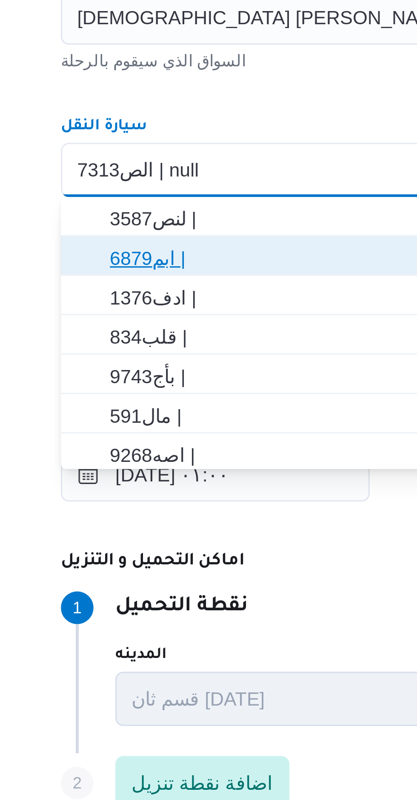
click at [154, 469] on span "6879ابم |" at bounding box center [302, 469] width 316 height 14
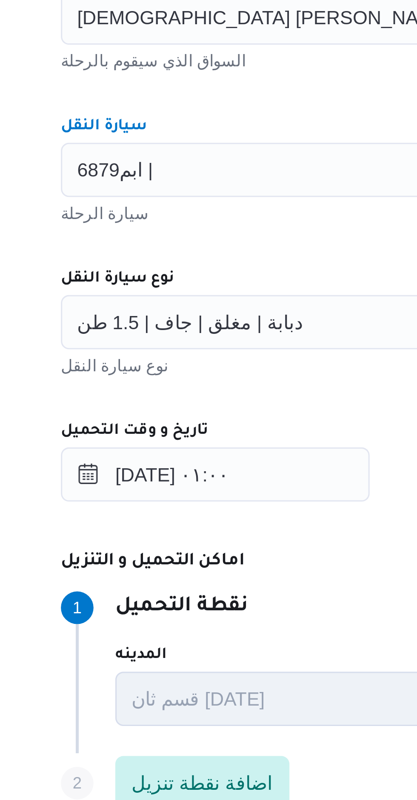
click at [184, 466] on div "المقاول محمد صلاح عبد الهادى عبد الحميد مقاول الرحلة نوع العملية On-Demand orde…" at bounding box center [302, 463] width 337 height 378
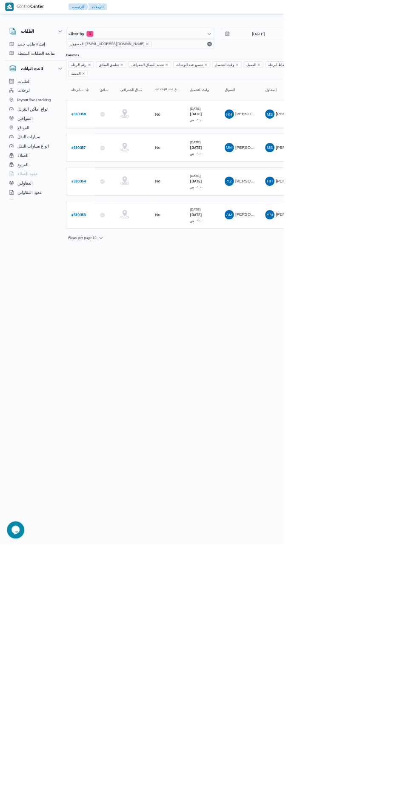
scroll to position [0, 14]
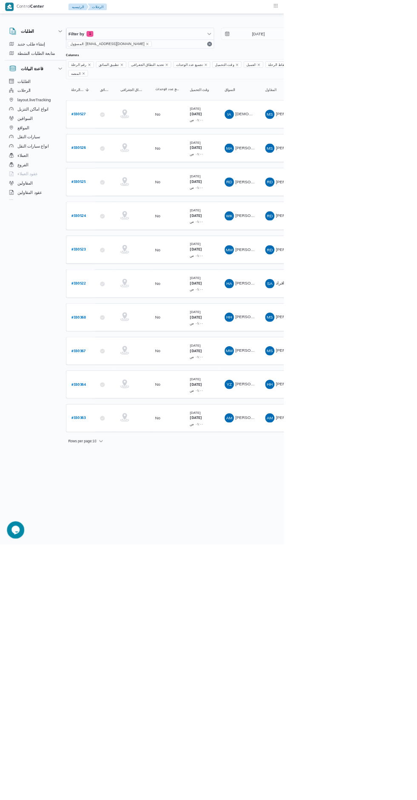
click at [115, 215] on b "# 330526" at bounding box center [115, 218] width 21 height 6
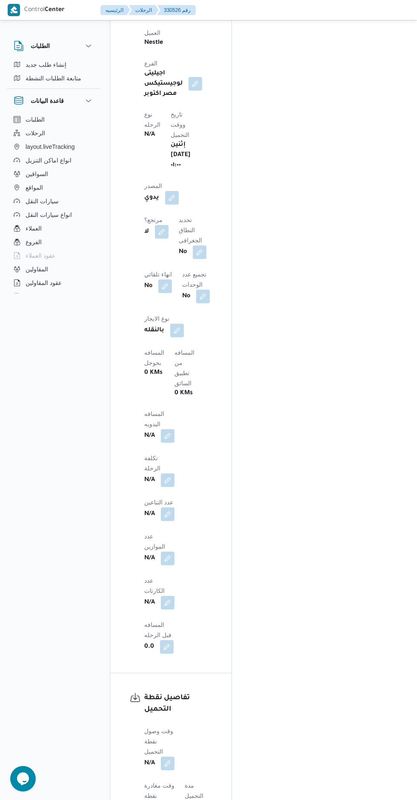
scroll to position [479, 0]
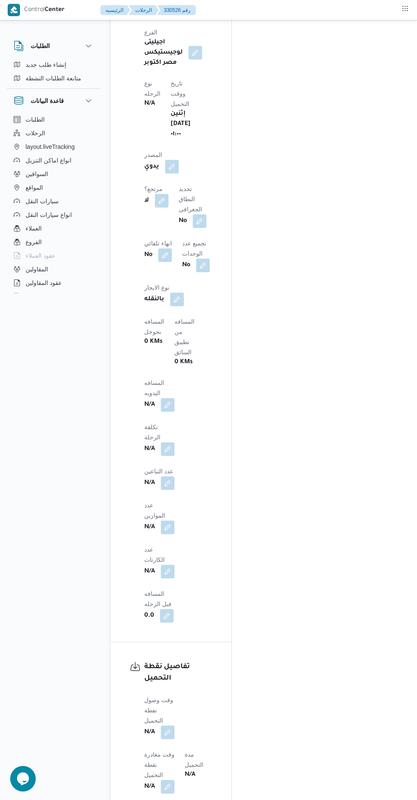
click at [169, 726] on button "button" at bounding box center [168, 733] width 14 height 14
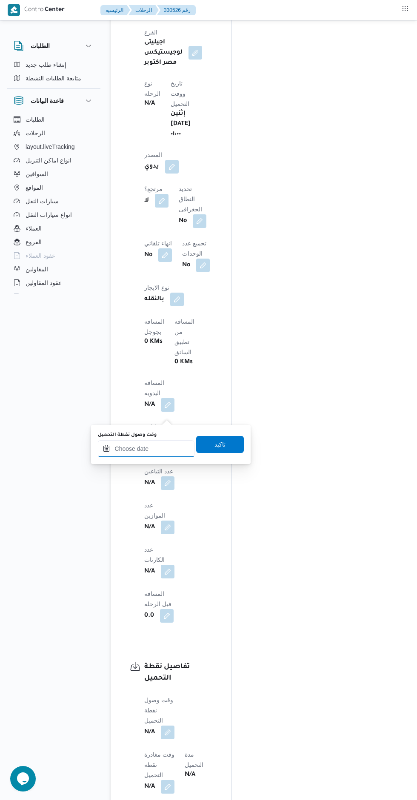
click at [137, 447] on input "وقت وصول نفطة التحميل" at bounding box center [146, 448] width 97 height 17
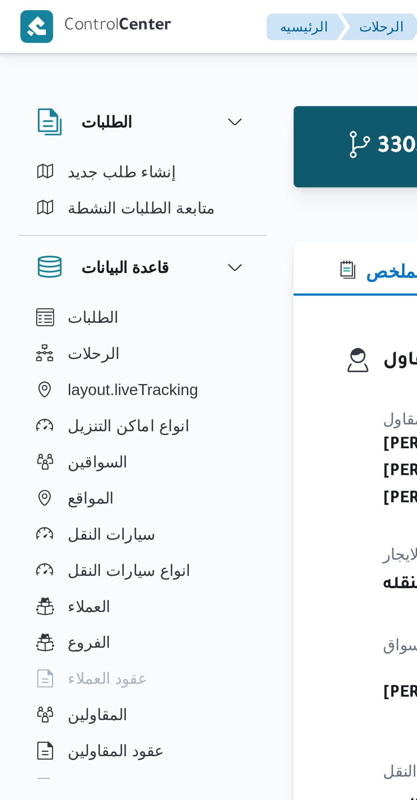
scroll to position [197, 0]
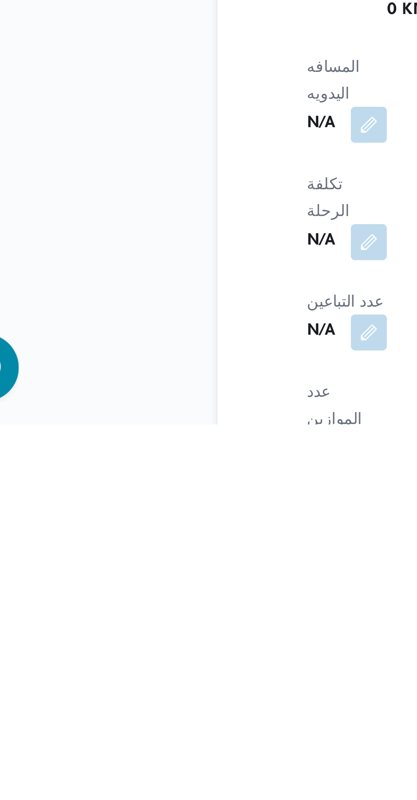
click at [89, 117] on button "الطلبات" at bounding box center [53, 120] width 87 height 14
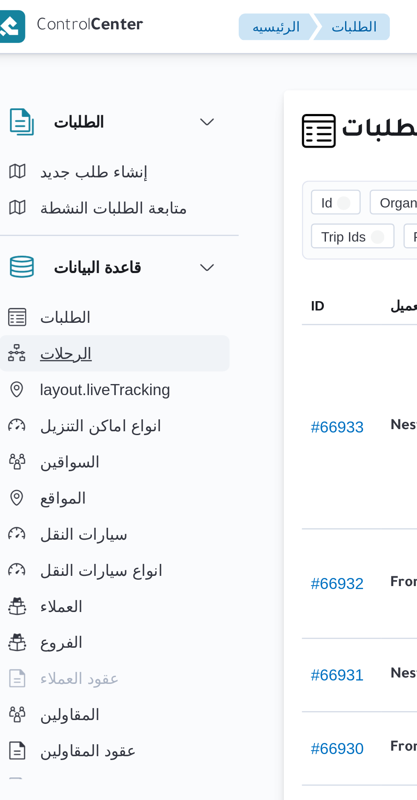
click at [28, 136] on span "الرحلات" at bounding box center [36, 133] width 20 height 10
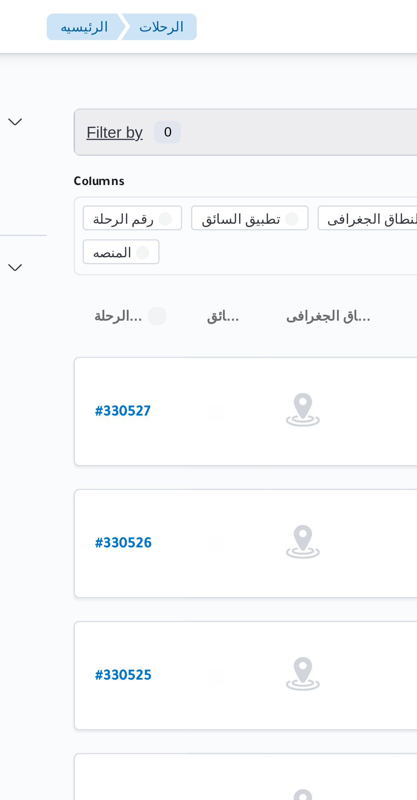
click at [161, 50] on span "Filter by 0" at bounding box center [219, 49] width 217 height 17
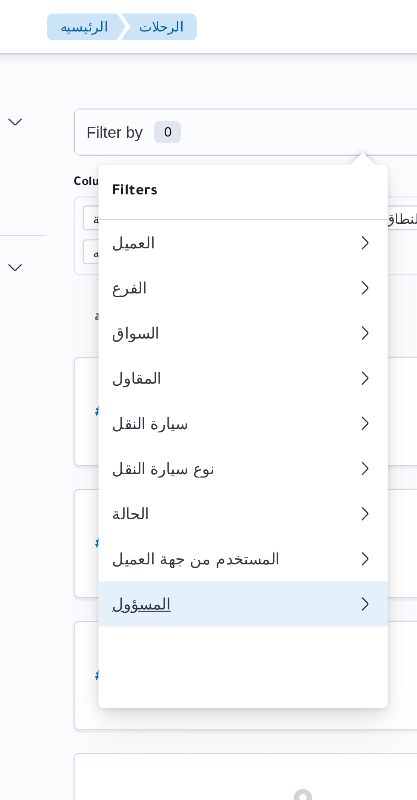
click at [177, 231] on div "المسؤول" at bounding box center [171, 227] width 92 height 7
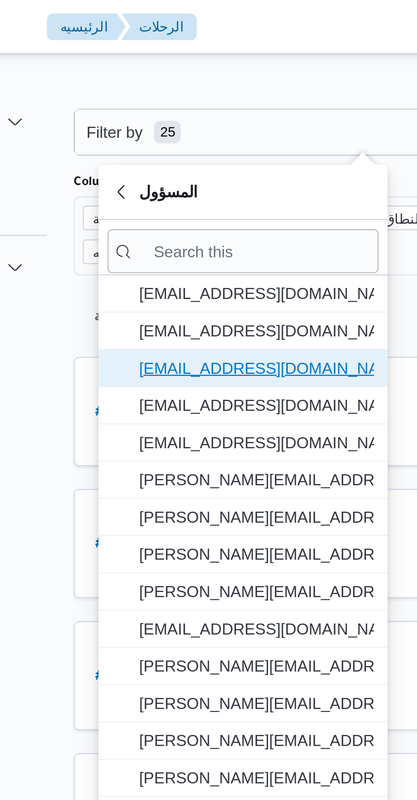
click at [145, 138] on span "[EMAIL_ADDRESS][DOMAIN_NAME]" at bounding box center [179, 139] width 88 height 10
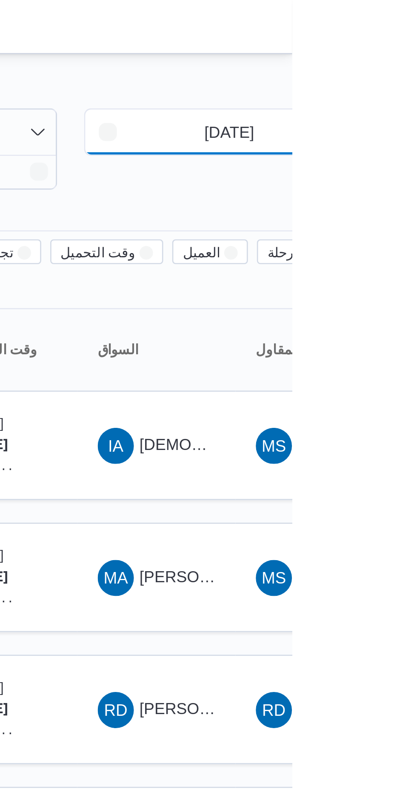
click at [376, 51] on input "4/8/2025" at bounding box center [387, 49] width 97 height 17
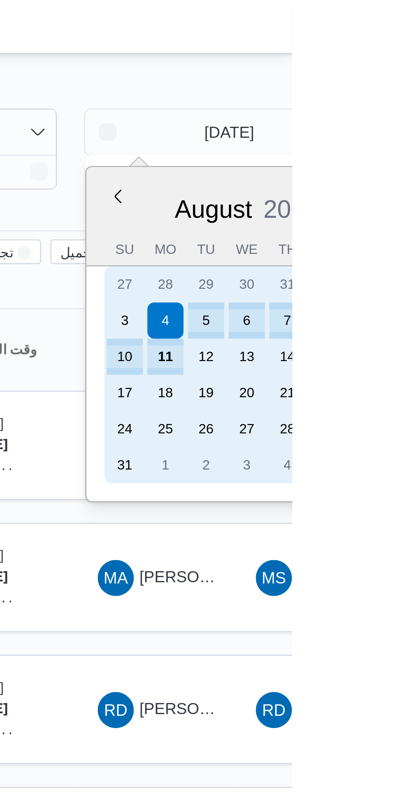
click at [371, 140] on div "11" at bounding box center [369, 135] width 14 height 14
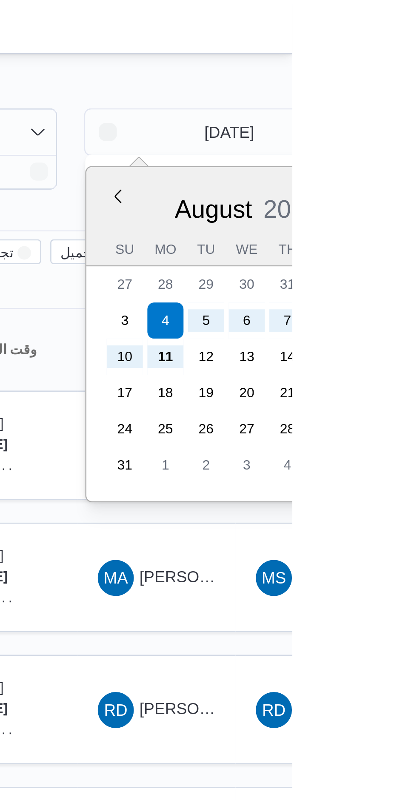
type input "11/8/2025"
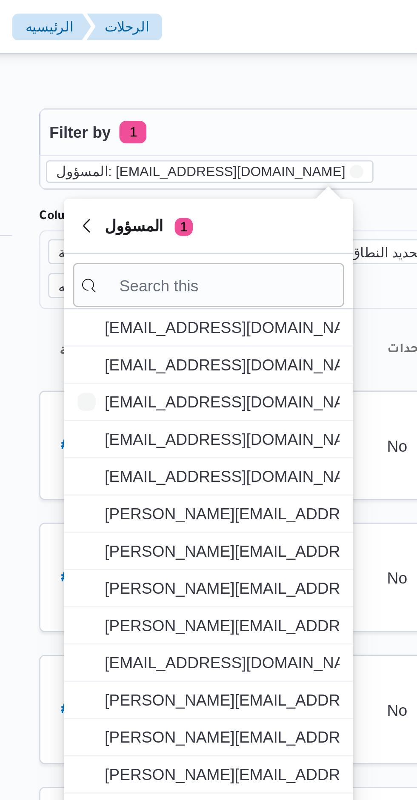
click at [169, 26] on div "Filter by 1 المسؤول: mostafa.elrouby@illa.com.eg 11/8/2025 → 11/8/2025 Group By…" at bounding box center [203, 343] width 417 height 642
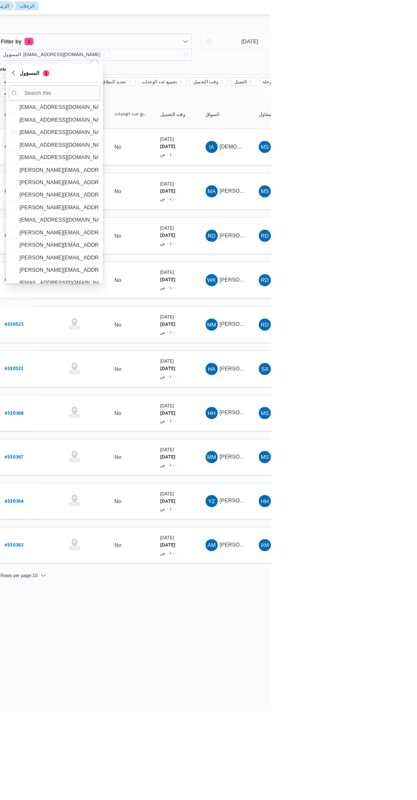
click at [366, 214] on span "[PERSON_NAME]" at bounding box center [383, 217] width 49 height 7
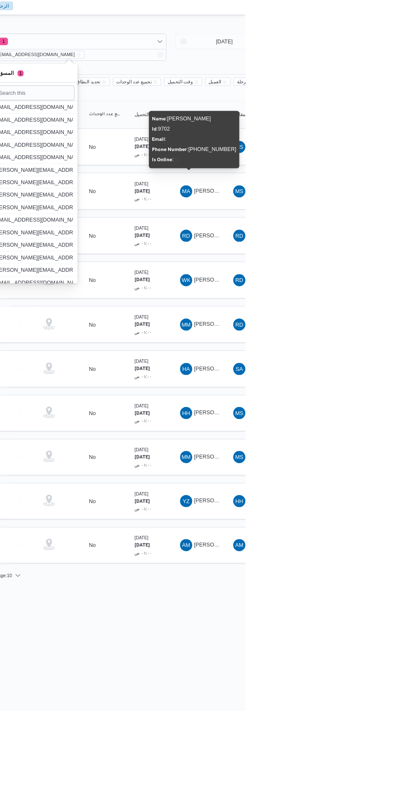
scroll to position [0, 14]
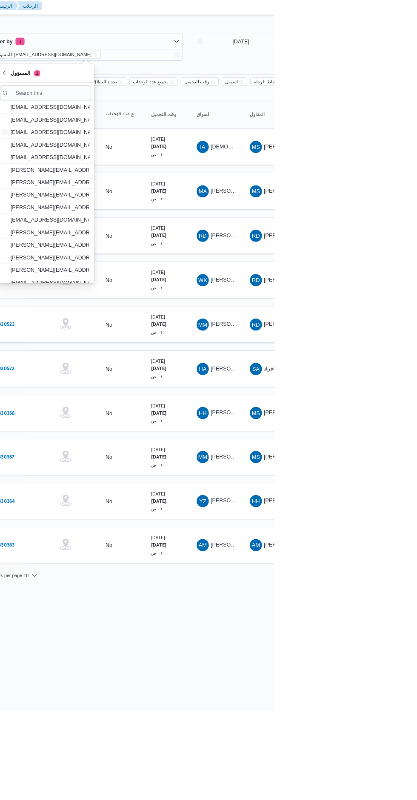
click at [382, 714] on html "Control Center الرئيسيه الرحلات English عربي Dark mode Logout الطلبات إنشاء طلب…" at bounding box center [194, 400] width 417 height 800
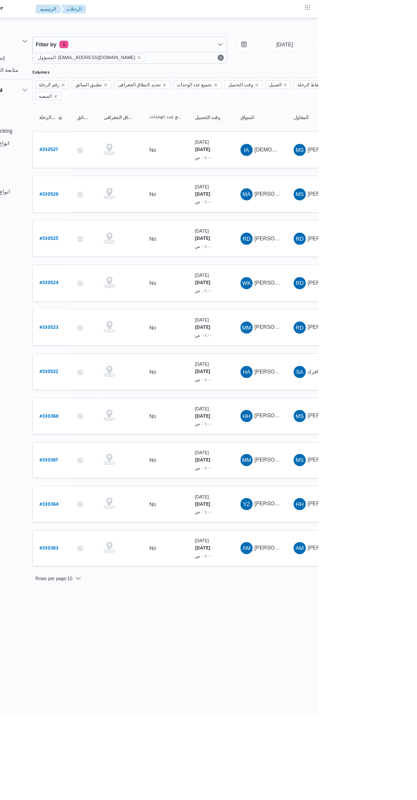
scroll to position [0, 13]
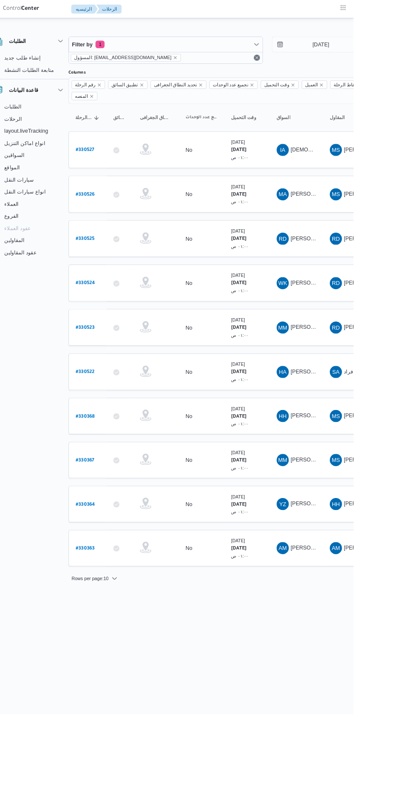
click at [117, 215] on b "# 330526" at bounding box center [115, 218] width 21 height 6
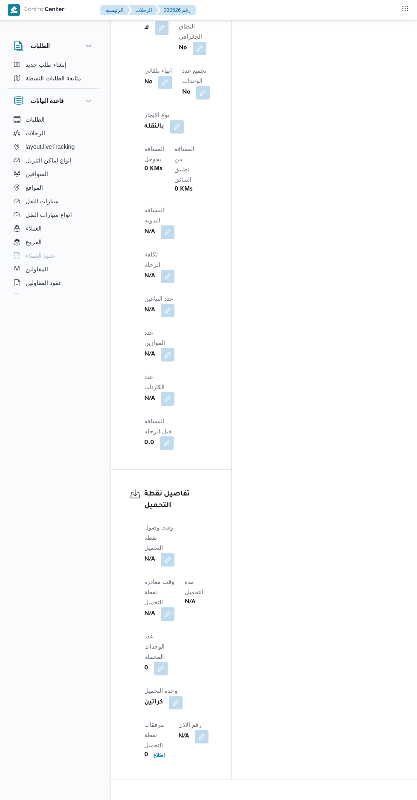
scroll to position [673, 0]
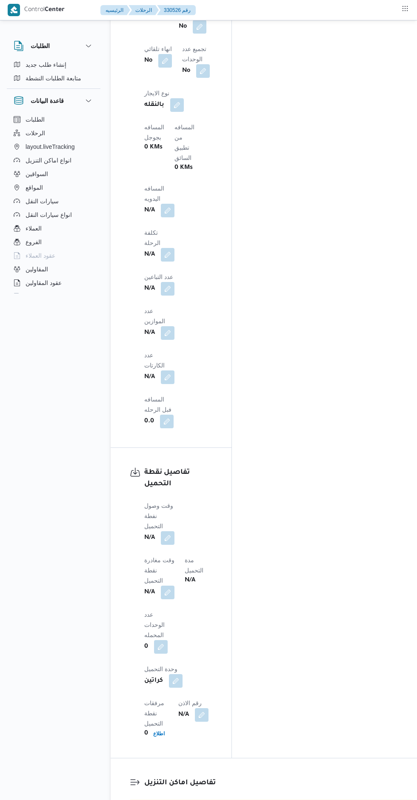
click at [167, 531] on button "button" at bounding box center [168, 538] width 14 height 14
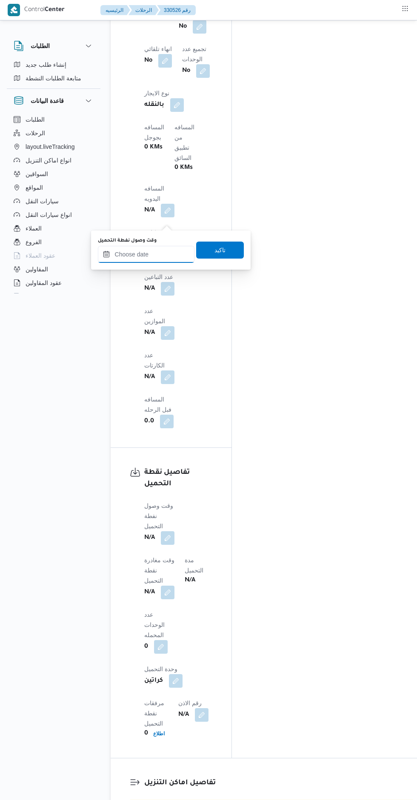
click at [134, 253] on input "وقت وصول نفطة التحميل" at bounding box center [146, 254] width 97 height 17
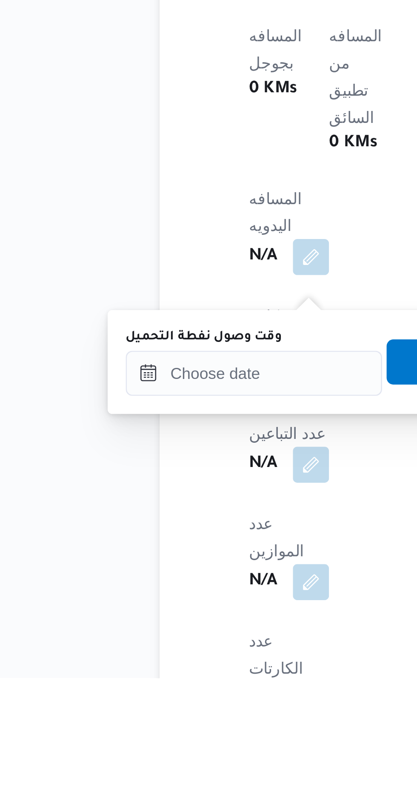
scroll to position [243, 0]
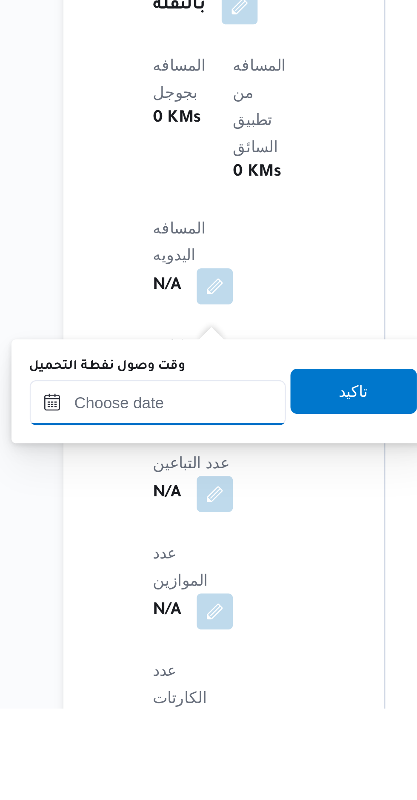
click at [147, 683] on input "وقت وصول نفطة التحميل" at bounding box center [146, 684] width 97 height 17
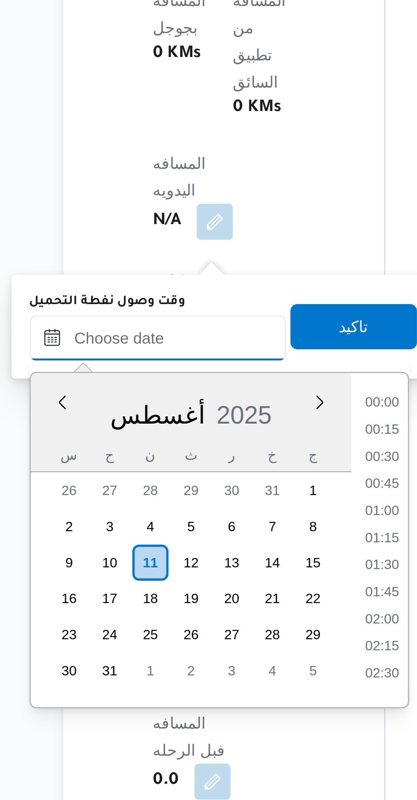
scroll to position [186, 0]
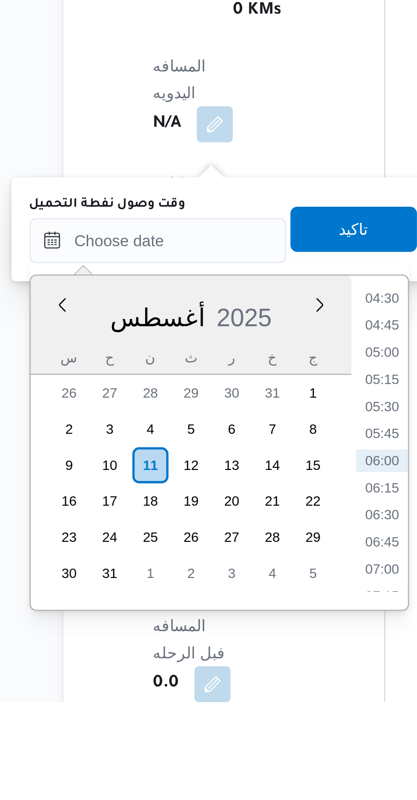
click at [229, 650] on li "04:30" at bounding box center [231, 648] width 20 height 9
type input "١١/٠٨/٢٠٢٥ ٠٤:٣٠"
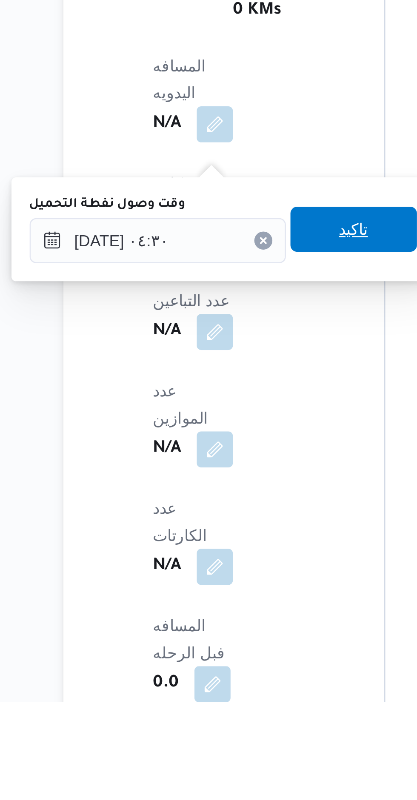
click at [225, 624] on span "تاكيد" at bounding box center [220, 621] width 48 height 17
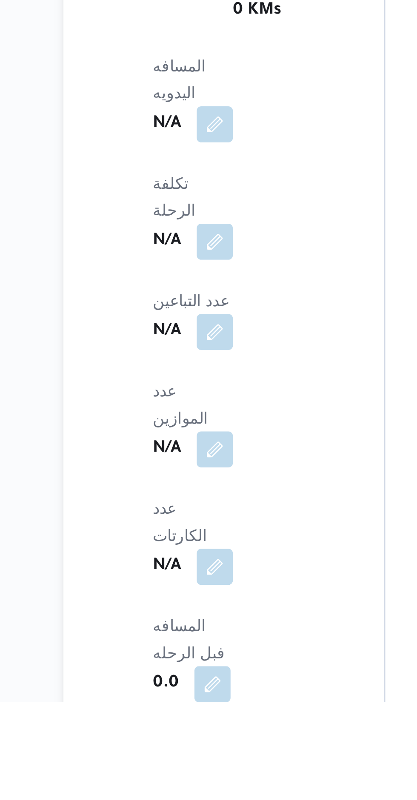
scroll to position [301, 0]
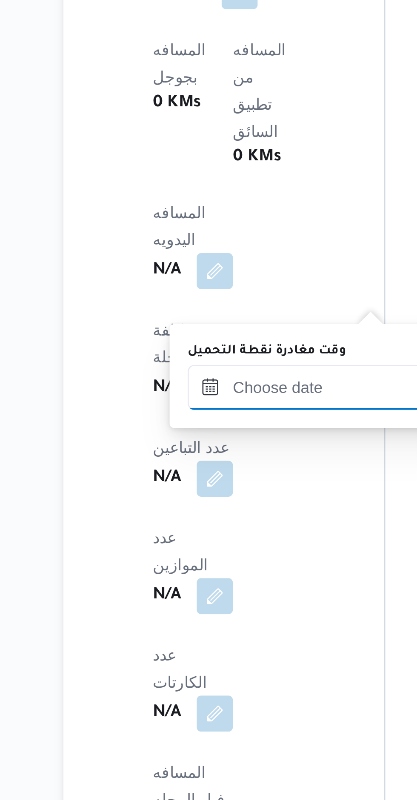
click at [201, 627] on input "وقت مغادرة نقطة التحميل" at bounding box center [205, 626] width 97 height 17
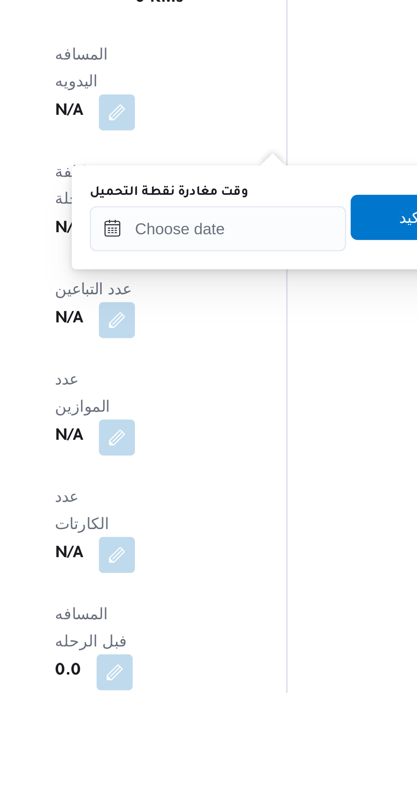
scroll to position [303, 0]
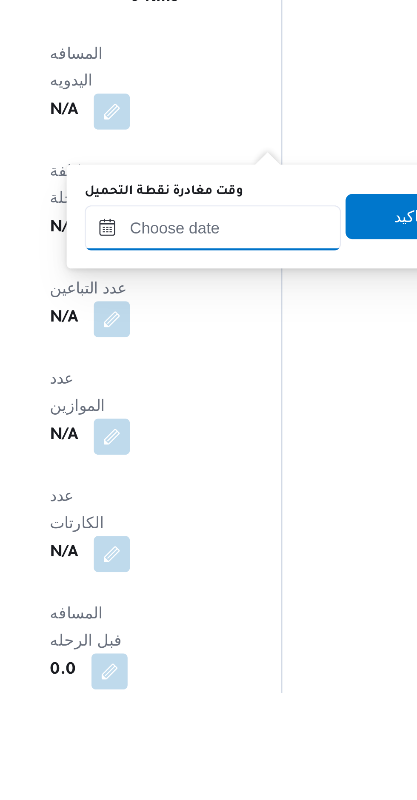
click at [187, 624] on input "وقت مغادرة نقطة التحميل" at bounding box center [205, 624] width 97 height 17
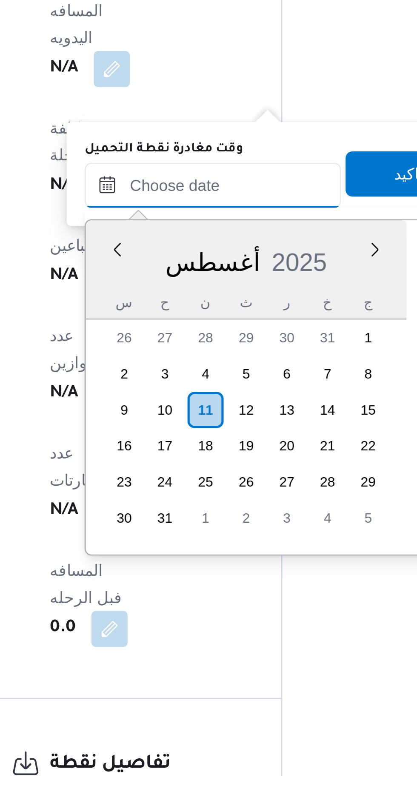
scroll to position [186, 0]
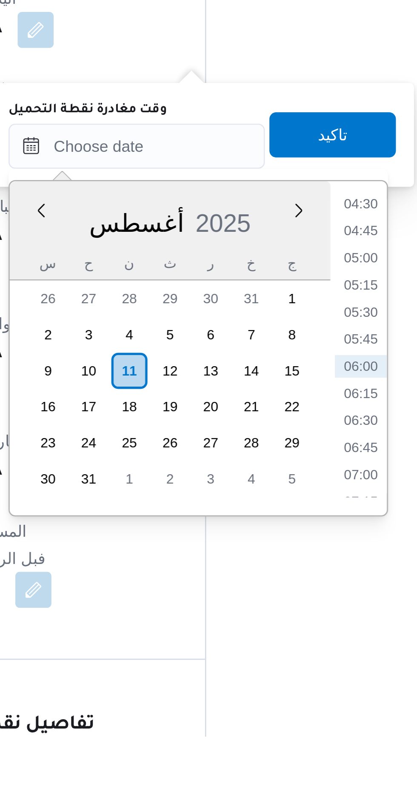
click at [291, 651] on li "05:45" at bounding box center [290, 650] width 20 height 9
type input "[DATE] ٠٥:٤٥"
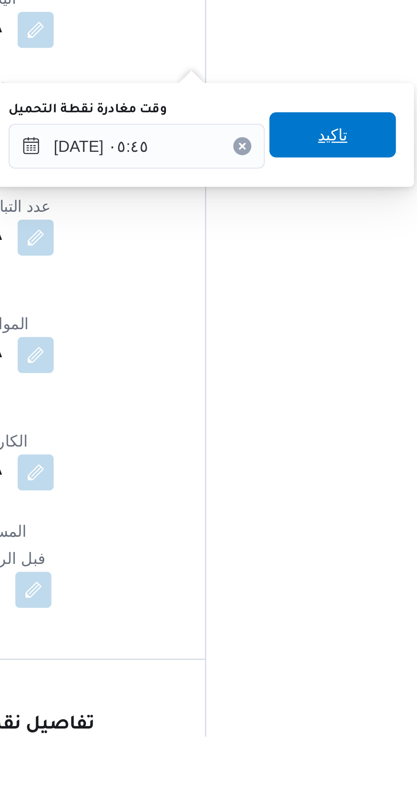
click at [256, 579] on span "تاكيد" at bounding box center [280, 573] width 48 height 17
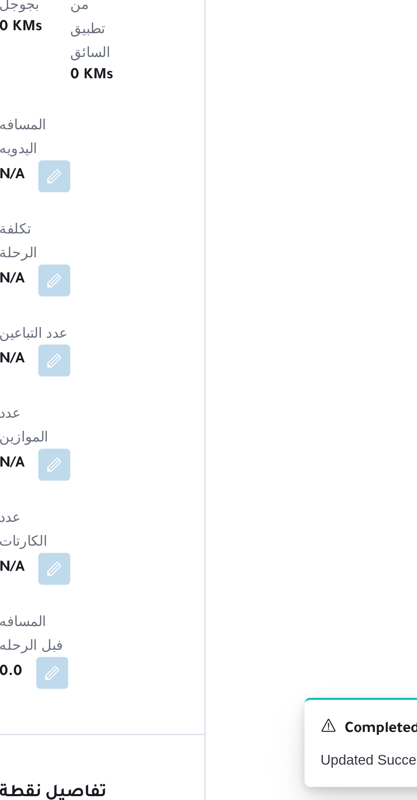
scroll to position [350, 0]
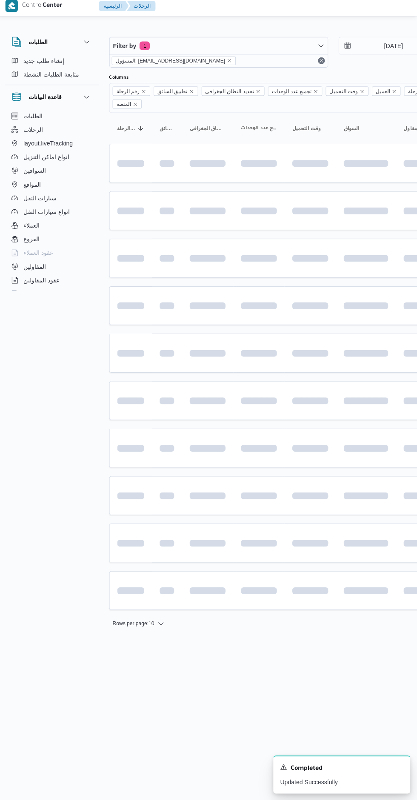
scroll to position [0, 13]
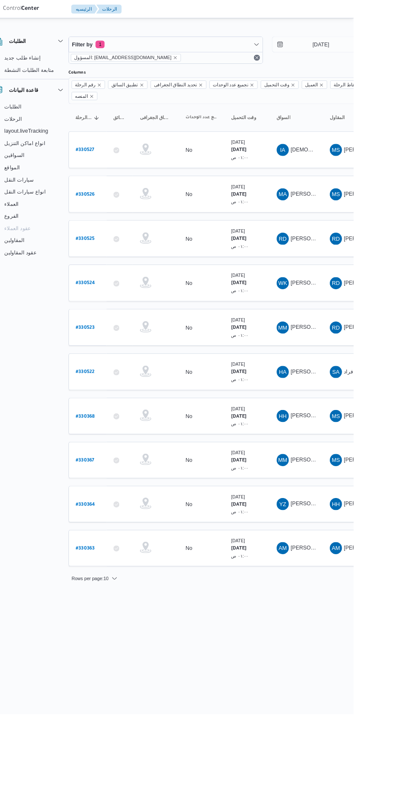
click at [106, 513] on b "# 330367" at bounding box center [115, 516] width 21 height 6
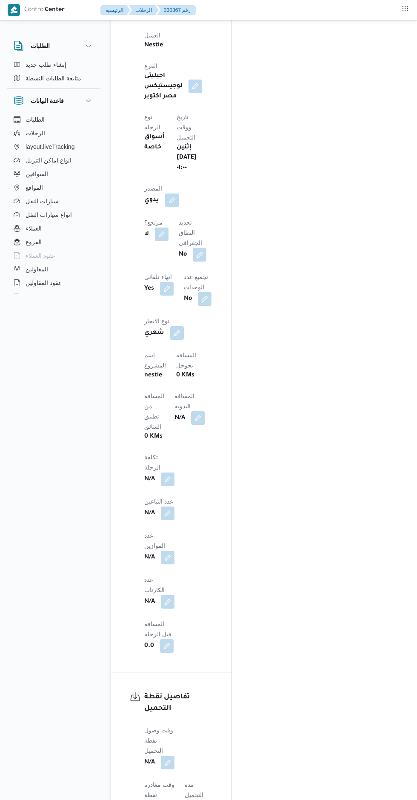
scroll to position [511, 0]
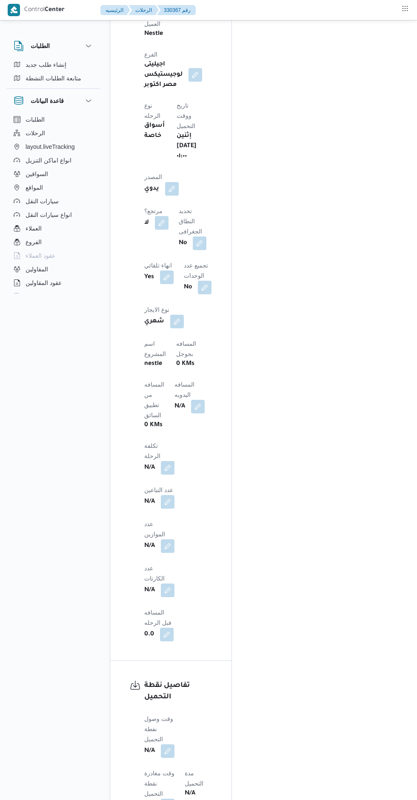
click at [168, 744] on button "button" at bounding box center [168, 751] width 14 height 14
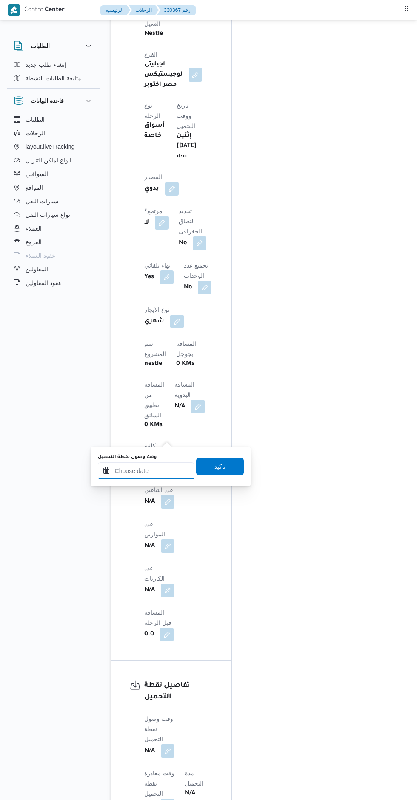
click at [135, 470] on input "وقت وصول نفطة التحميل" at bounding box center [146, 470] width 97 height 17
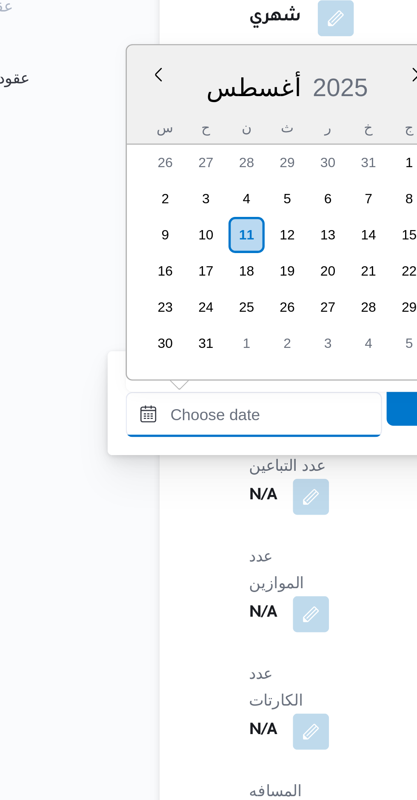
scroll to position [0, 0]
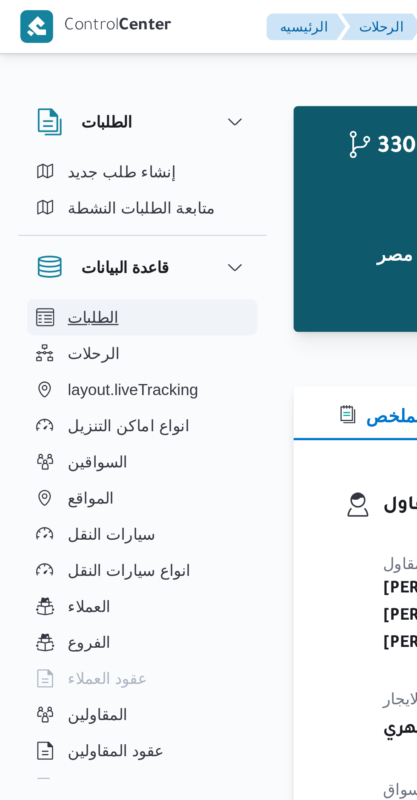
click at [89, 114] on button "الطلبات" at bounding box center [53, 120] width 87 height 14
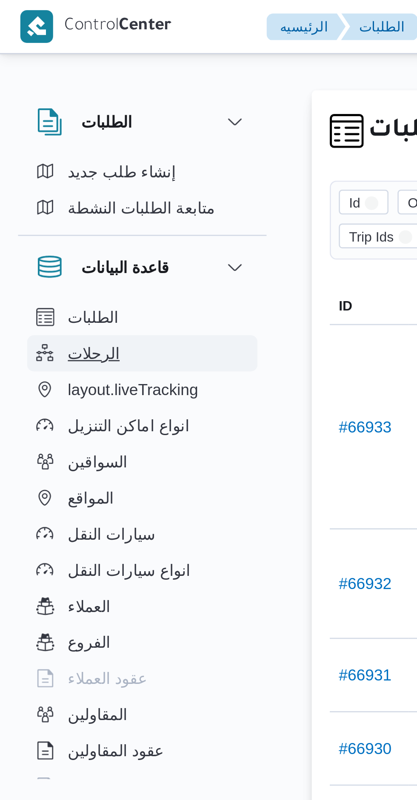
click at [23, 131] on button "الرحلات" at bounding box center [53, 133] width 87 height 14
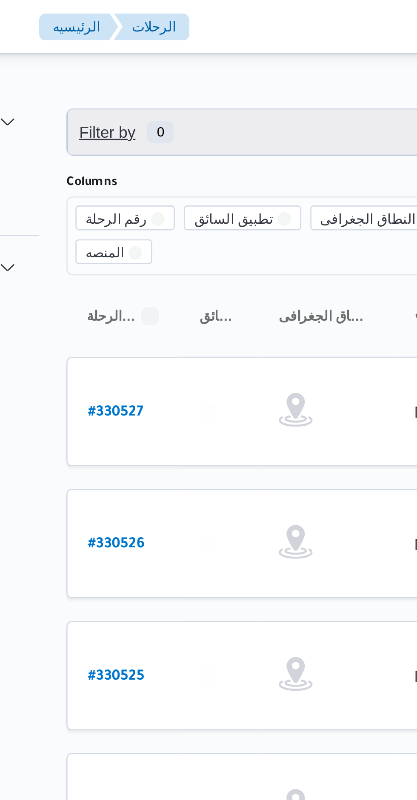
click at [163, 51] on span "Filter by 0" at bounding box center [219, 49] width 217 height 17
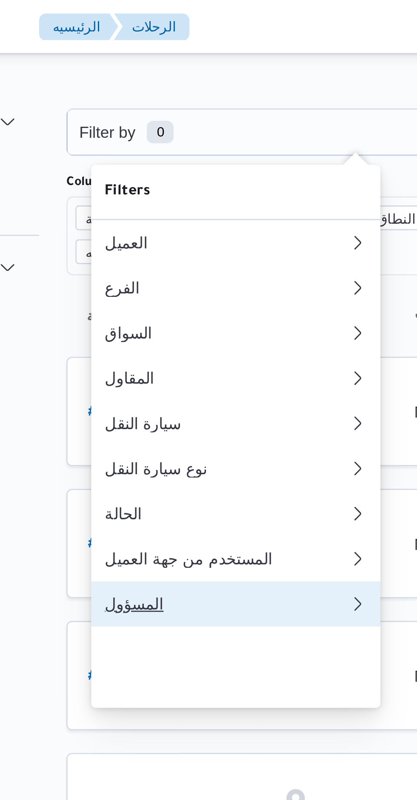
click at [176, 231] on div "المسؤول" at bounding box center [171, 227] width 92 height 7
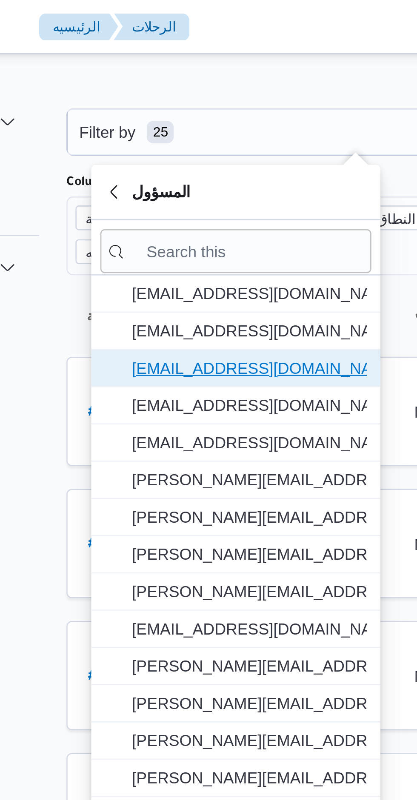
click at [139, 143] on span "[EMAIL_ADDRESS][DOMAIN_NAME]" at bounding box center [179, 139] width 88 height 10
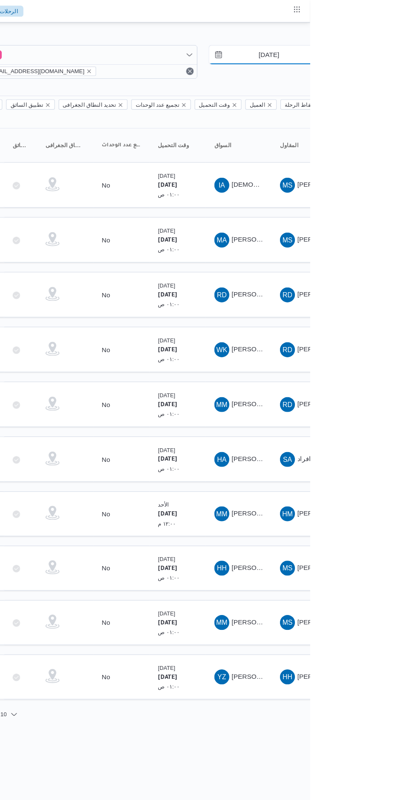
click at [366, 51] on input "[DATE]" at bounding box center [373, 49] width 97 height 17
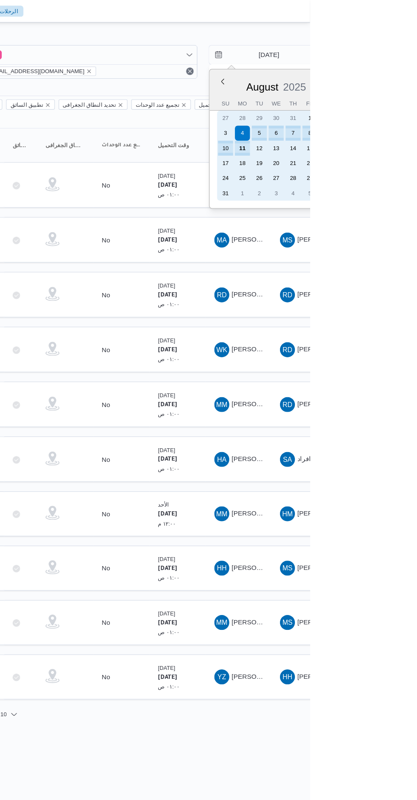
click at [356, 134] on div "11" at bounding box center [356, 135] width 14 height 14
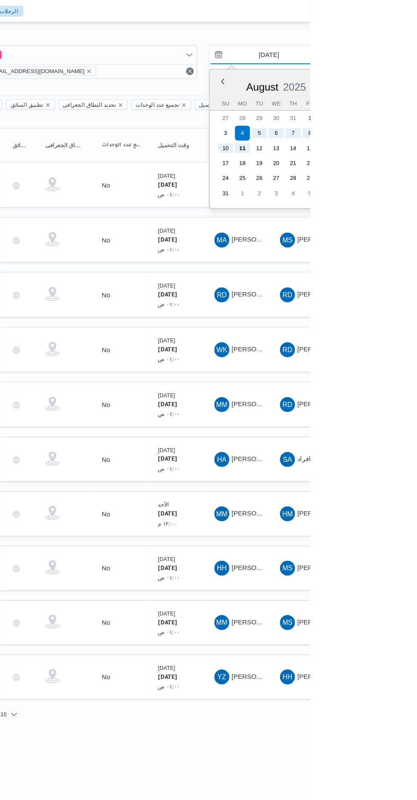
type input "[DATE]"
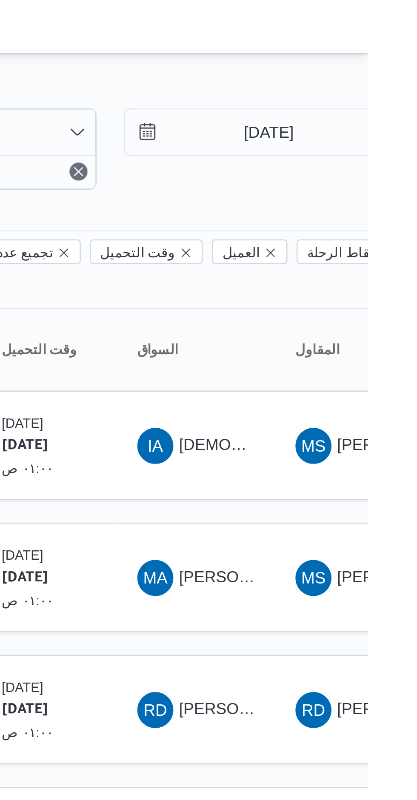
click at [342, 24] on div "Filter by 1 المسؤول: [EMAIL_ADDRESS][DOMAIN_NAME] [DATE] → [DATE] Group By Colu…" at bounding box center [189, 343] width 417 height 642
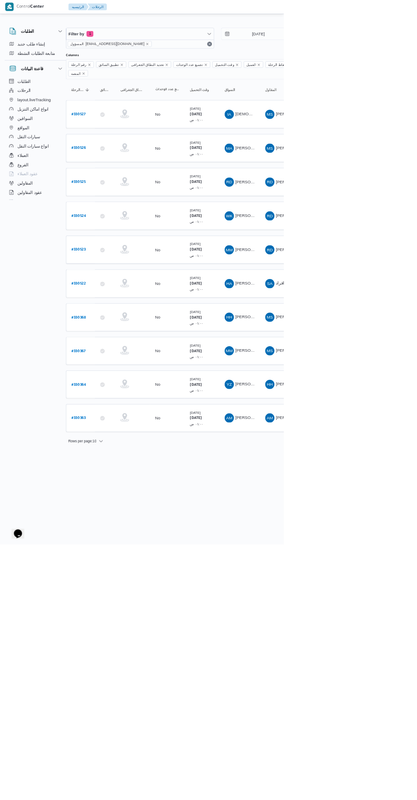
click at [106, 516] on td "رقم الرحلة # 330367" at bounding box center [118, 515] width 43 height 41
click at [113, 513] on b "# 330367" at bounding box center [115, 516] width 21 height 6
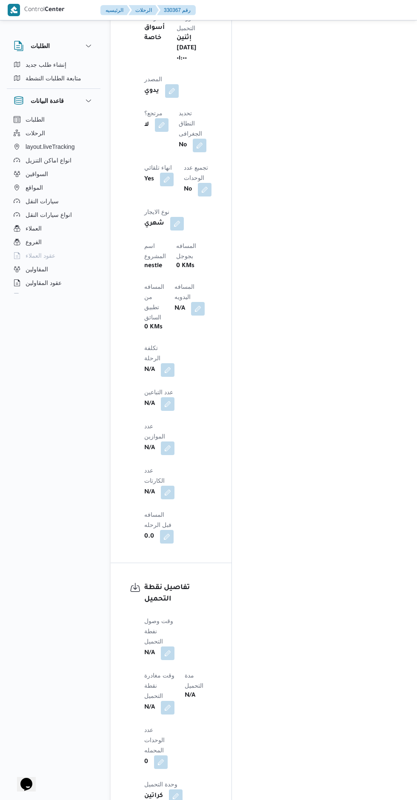
scroll to position [611, 0]
click at [165, 644] on button "button" at bounding box center [168, 651] width 14 height 14
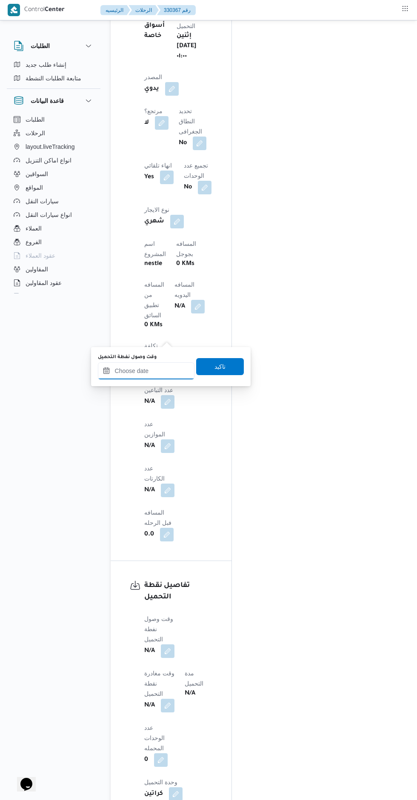
click at [132, 371] on input "وقت وصول نفطة التحميل" at bounding box center [146, 370] width 97 height 17
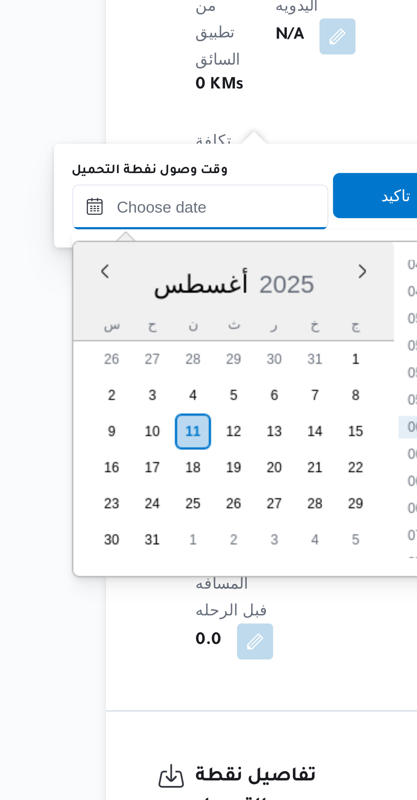
scroll to position [644, 0]
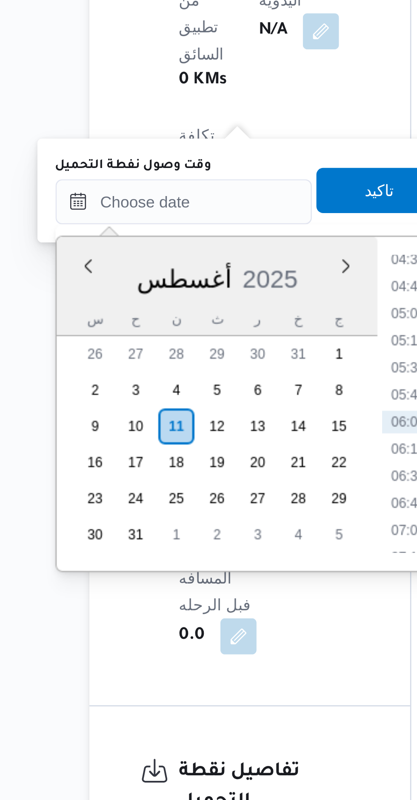
click at [224, 359] on li "04:30" at bounding box center [231, 359] width 20 height 9
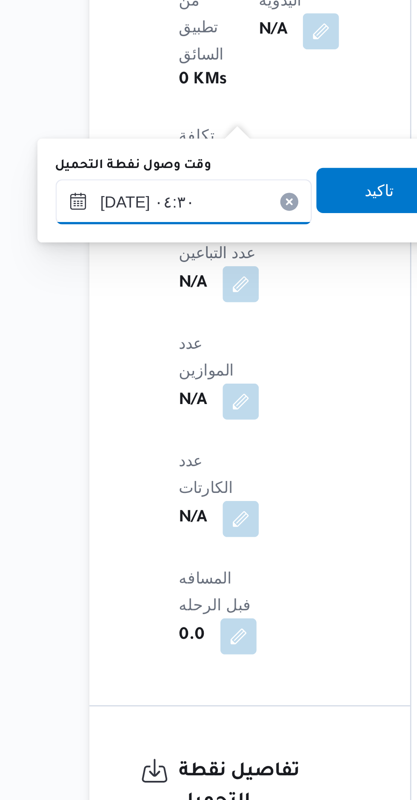
type input "[DATE] ٠٤:٣٠"
click at [219, 335] on span "تاكيد" at bounding box center [220, 333] width 48 height 17
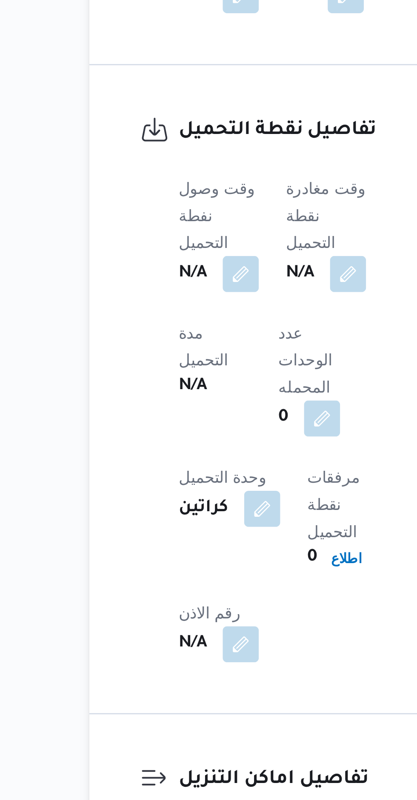
click at [195, 360] on b "N/A" at bounding box center [190, 365] width 11 height 10
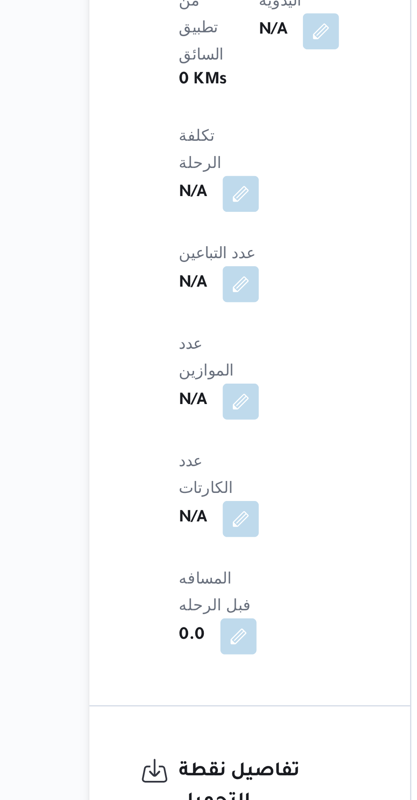
click at [174, 673] on button "button" at bounding box center [168, 680] width 14 height 14
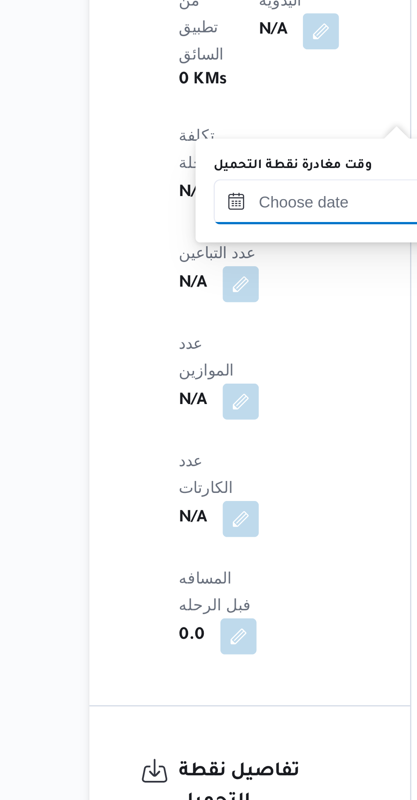
click at [205, 336] on input "وقت مغادرة نقطة التحميل" at bounding box center [205, 337] width 97 height 17
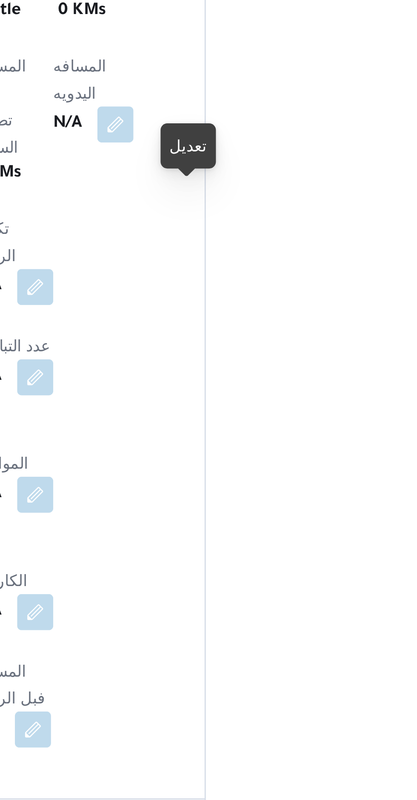
click at [174, 673] on button "button" at bounding box center [168, 680] width 14 height 14
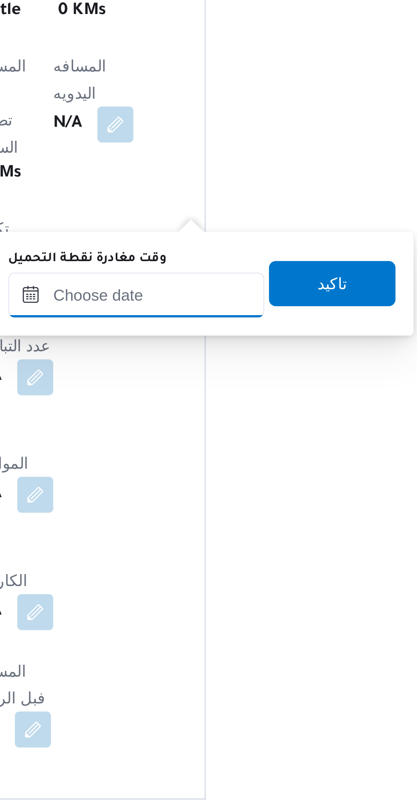
click at [191, 339] on input "وقت مغادرة نقطة التحميل" at bounding box center [205, 337] width 97 height 17
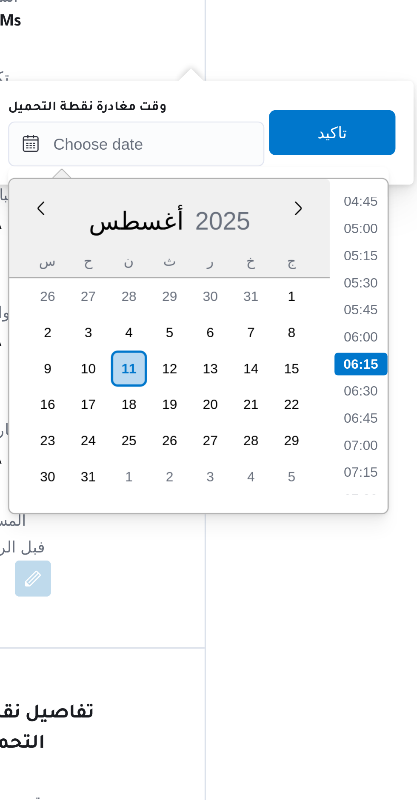
click at [293, 401] on li "05:45" at bounding box center [290, 400] width 20 height 9
type input "[DATE] ٠٥:٤٥"
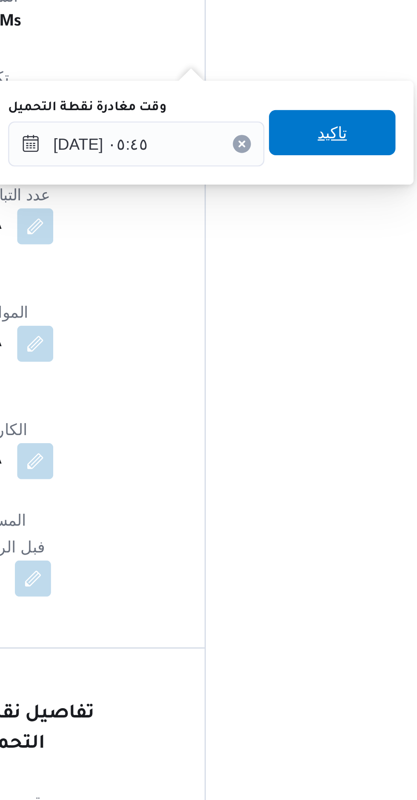
click at [256, 340] on span "تاكيد" at bounding box center [280, 333] width 48 height 17
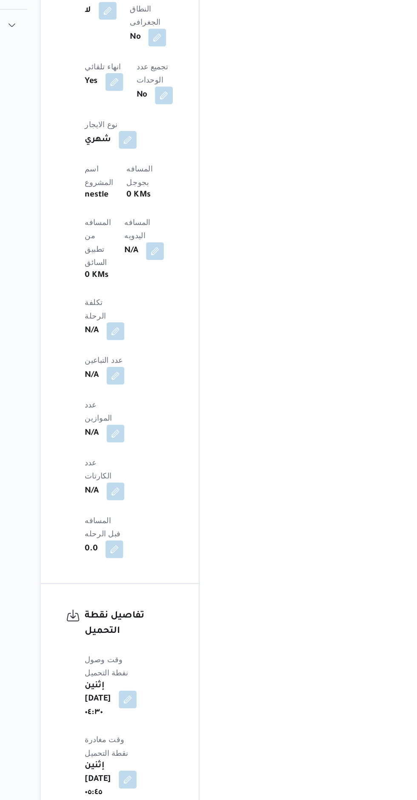
scroll to position [622, 0]
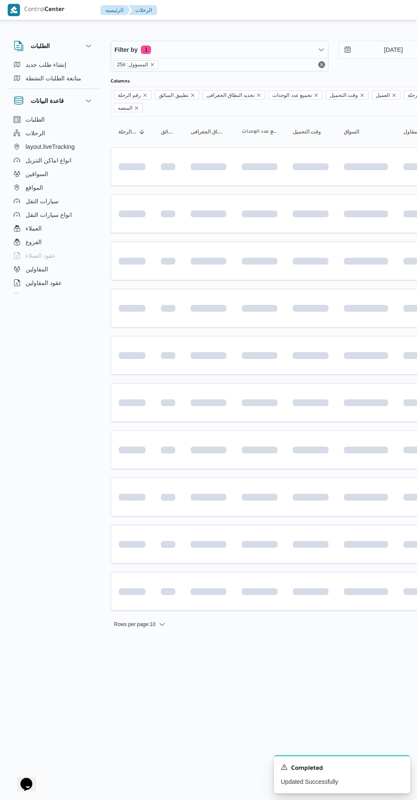
scroll to position [0, 14]
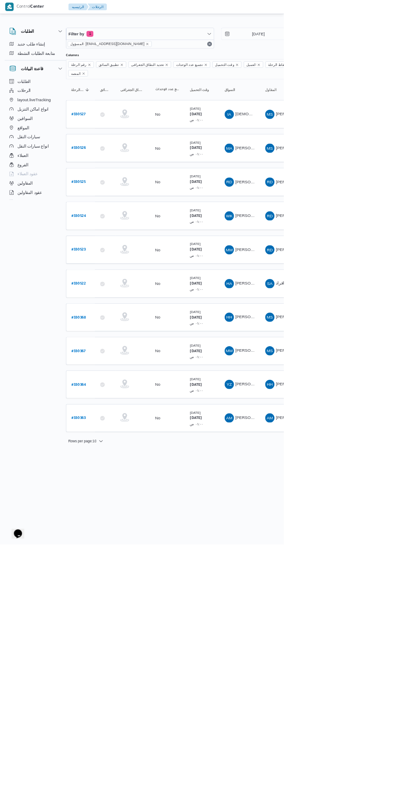
click at [115, 265] on b "# 330525" at bounding box center [115, 268] width 21 height 6
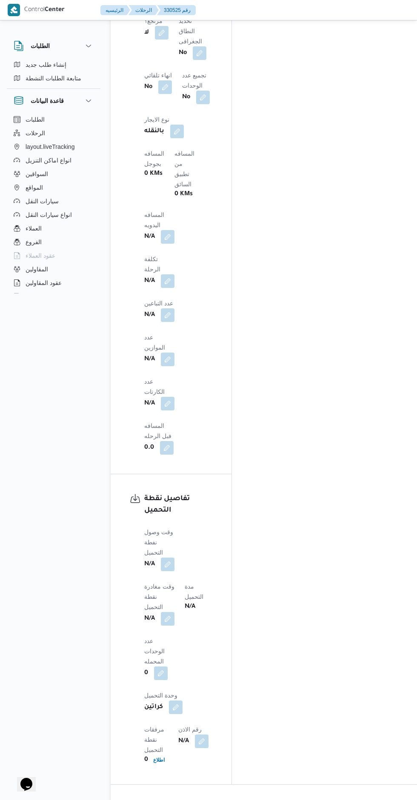
scroll to position [735, 0]
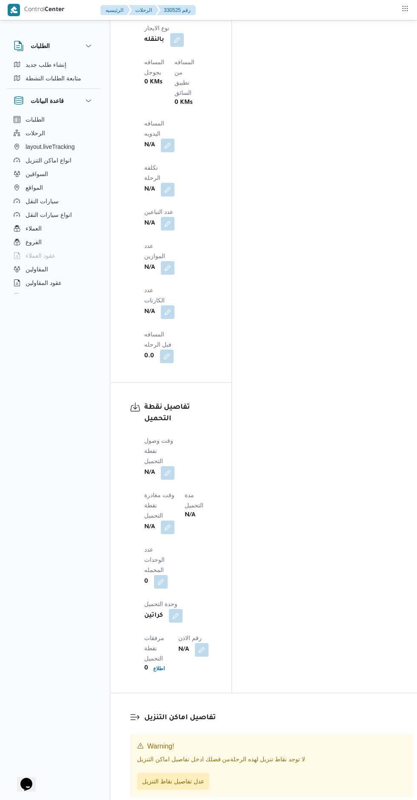
click at [165, 466] on button "button" at bounding box center [168, 473] width 14 height 14
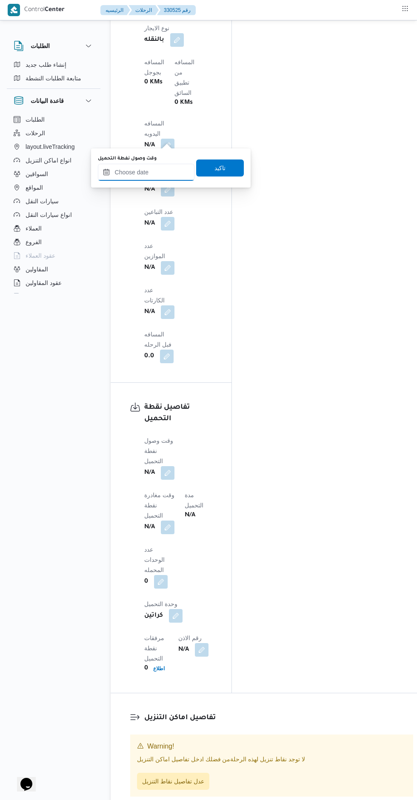
click at [143, 172] on input "وقت وصول نفطة التحميل" at bounding box center [146, 172] width 97 height 17
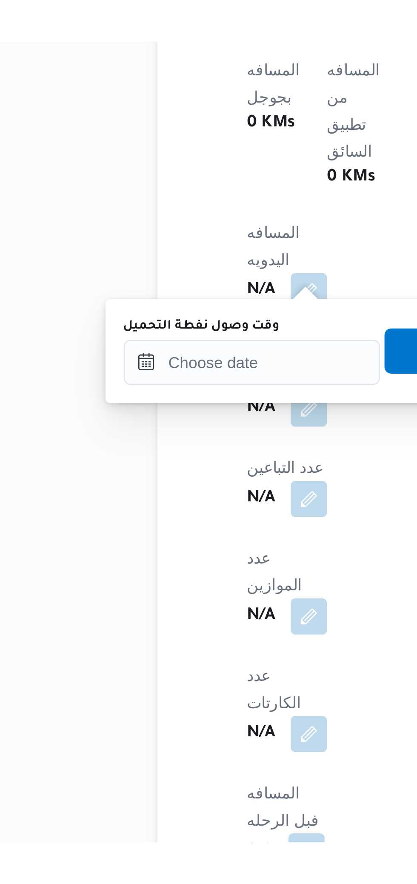
scroll to position [351, 0]
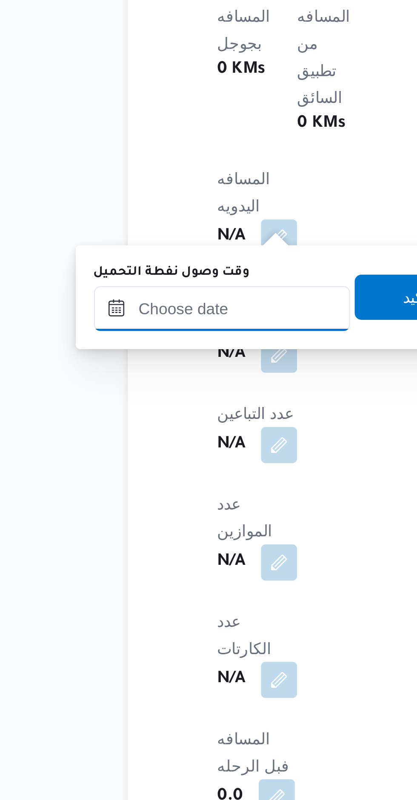
click at [146, 559] on input "وقت وصول نفطة التحميل" at bounding box center [146, 556] width 97 height 17
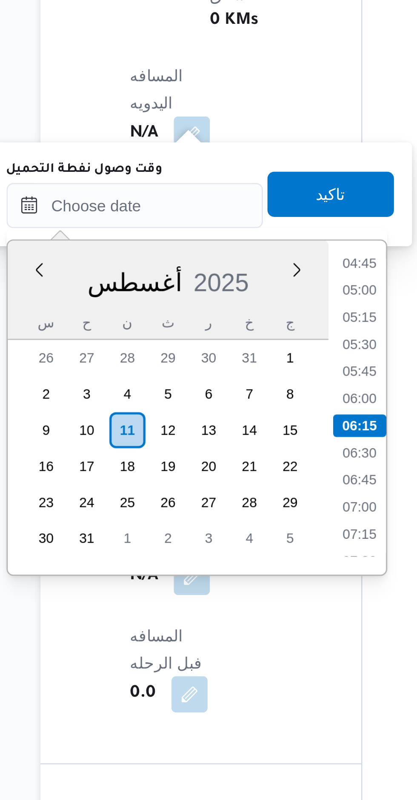
click at [225, 578] on li "04:45" at bounding box center [231, 578] width 20 height 9
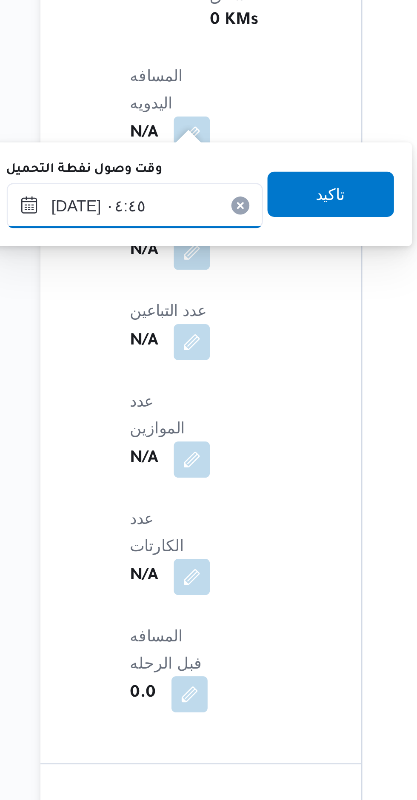
click at [146, 557] on input "[DATE] ٠٤:٤٥" at bounding box center [146, 556] width 97 height 17
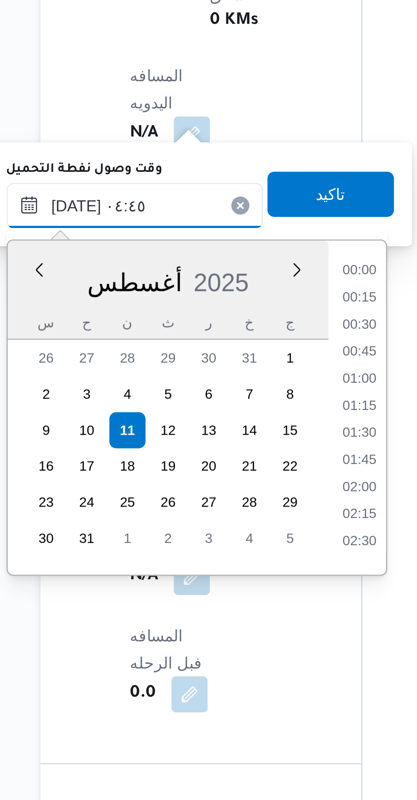
scroll to position [135, 0]
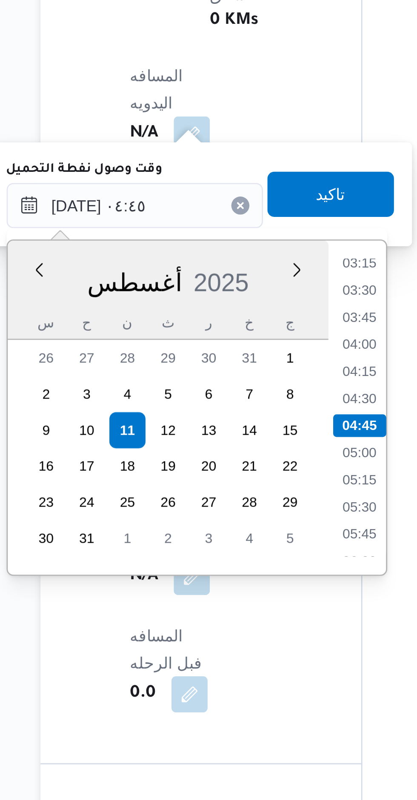
click at [225, 611] on li "04:00" at bounding box center [231, 608] width 20 height 9
type input "[DATE] ٠٤:٠٠"
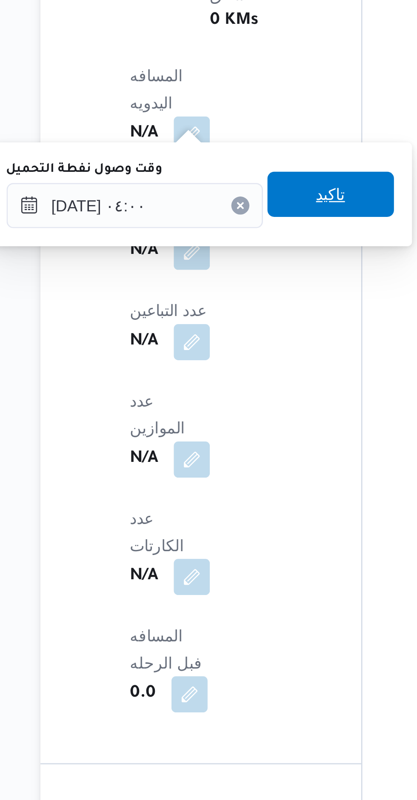
click at [199, 553] on span "تاكيد" at bounding box center [220, 552] width 48 height 17
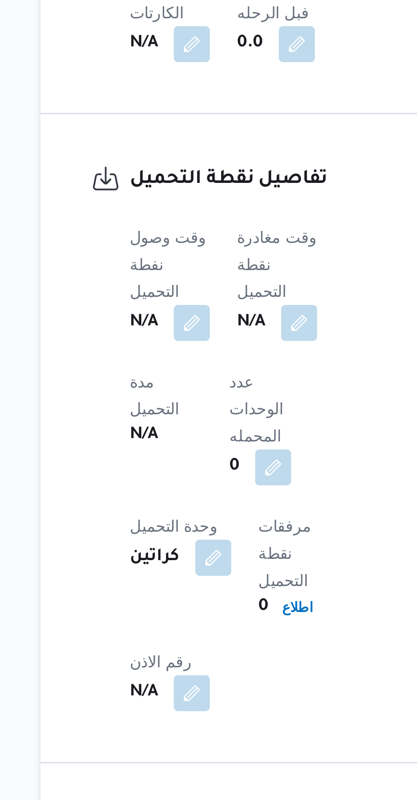
click at [205, 594] on button "button" at bounding box center [208, 601] width 14 height 14
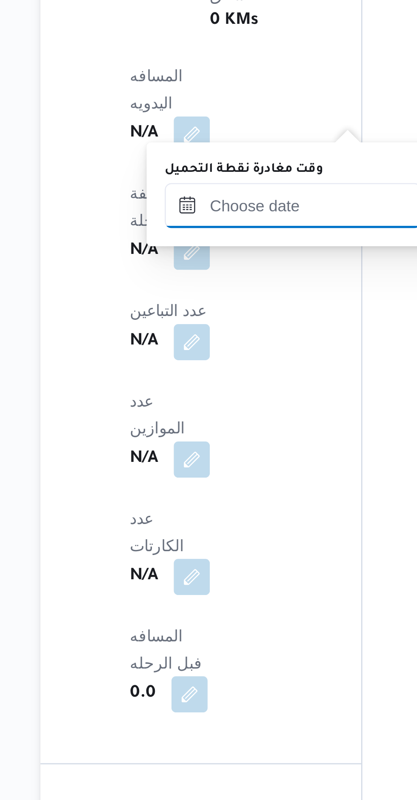
click at [178, 557] on input "وقت مغادرة نقطة التحميل" at bounding box center [205, 556] width 97 height 17
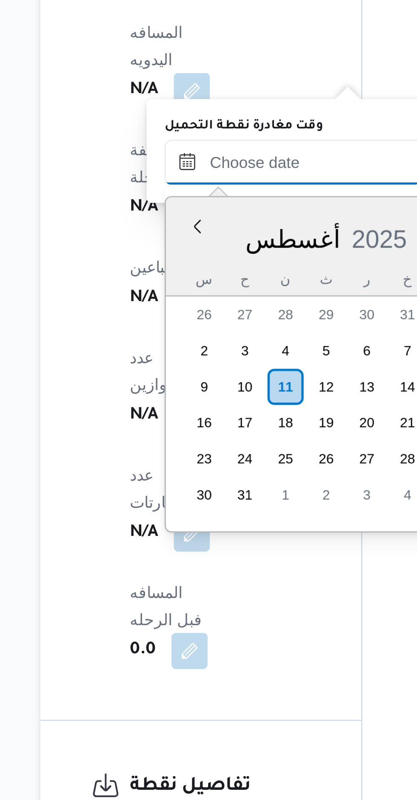
scroll to position [351, 0]
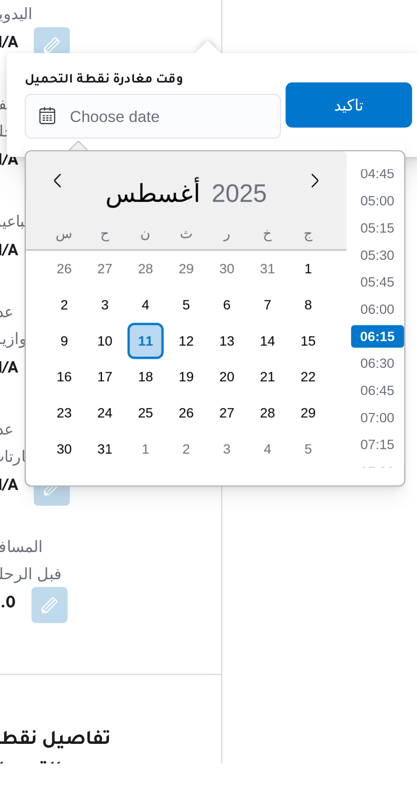
click at [284, 622] on li "05:45" at bounding box center [290, 619] width 20 height 9
type input "[DATE] ٠٥:٤٥"
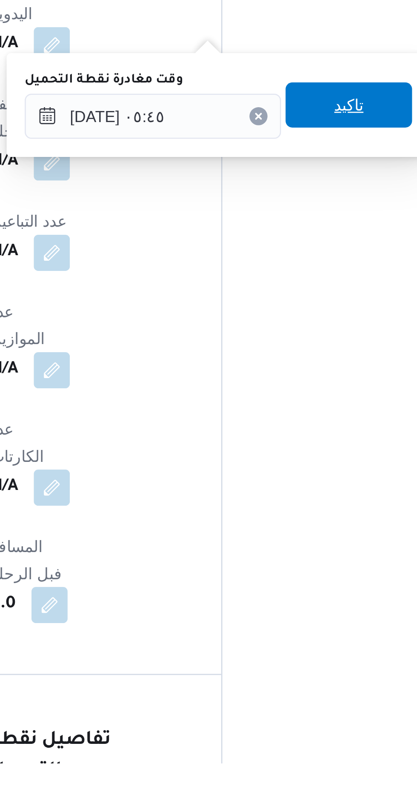
click at [258, 553] on span "تاكيد" at bounding box center [280, 552] width 48 height 17
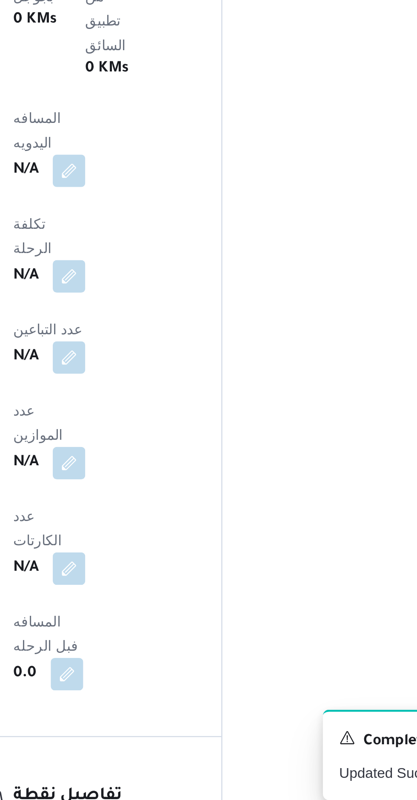
scroll to position [345, 0]
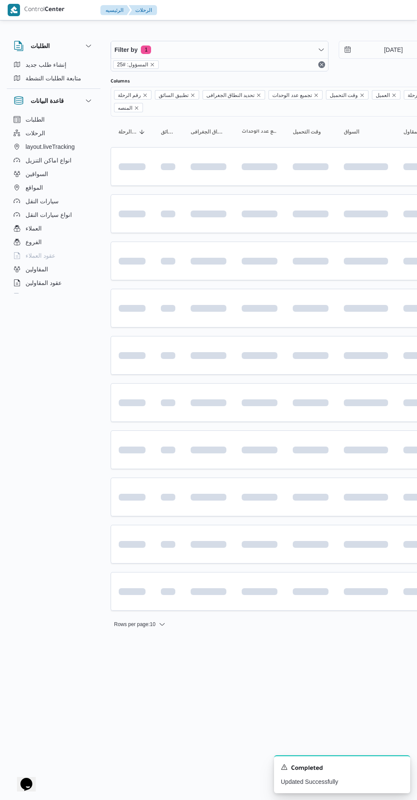
scroll to position [0, 14]
